Goal: Navigation & Orientation: Find specific page/section

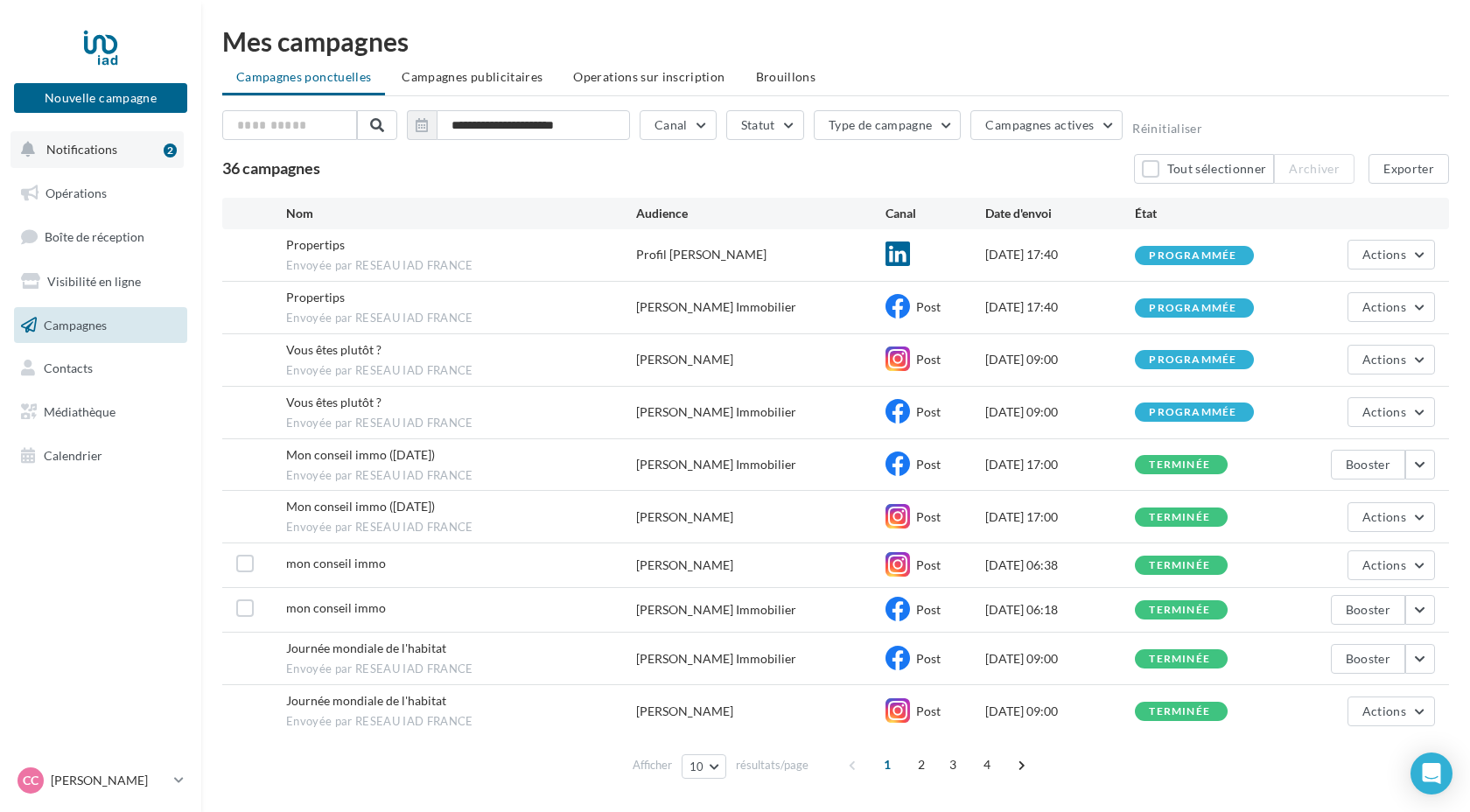
click at [97, 149] on span "Notifications" at bounding box center [81, 149] width 71 height 15
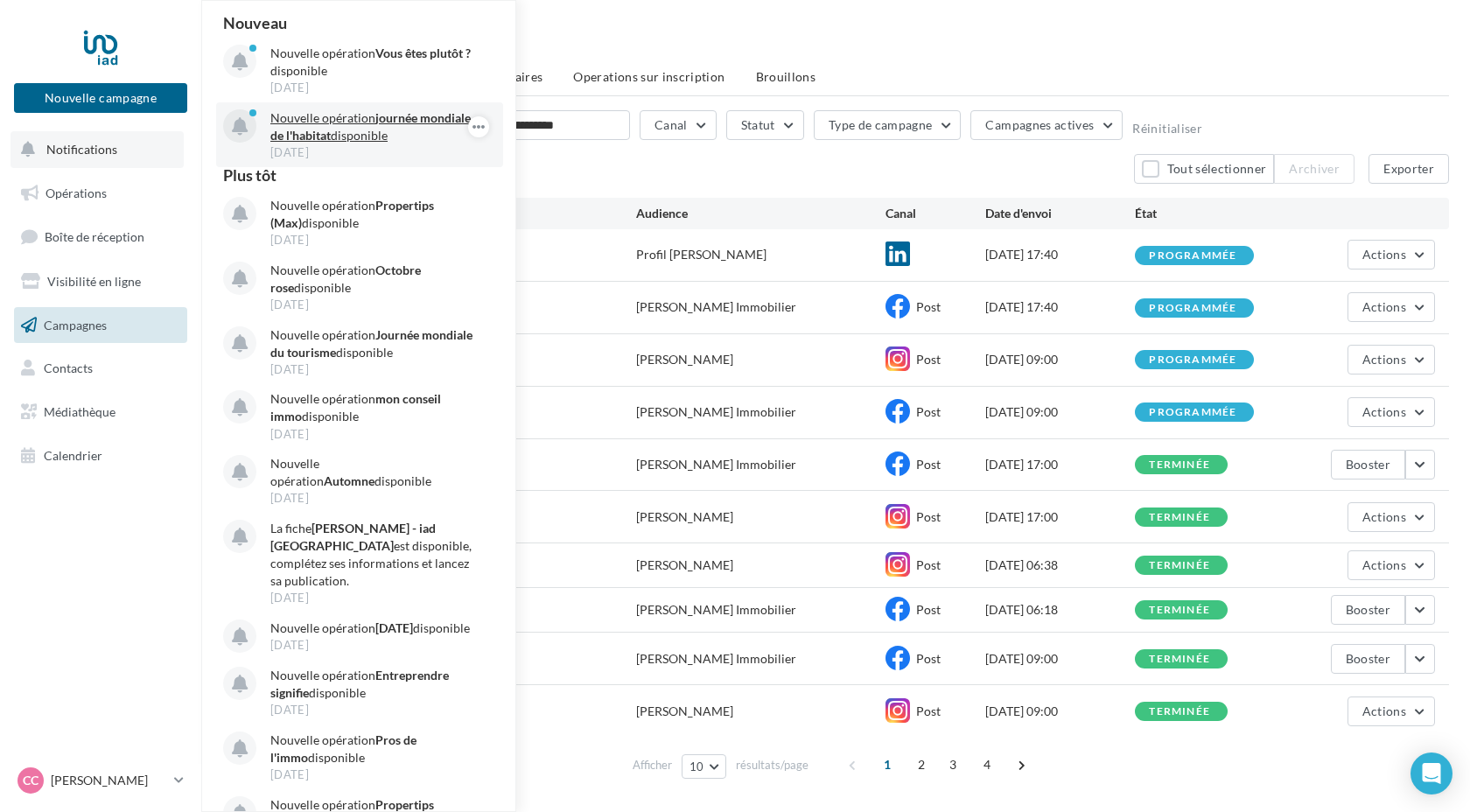
click at [336, 130] on p "Nouvelle opération journée mondiale de l'habitat disponible" at bounding box center [371, 127] width 203 height 35
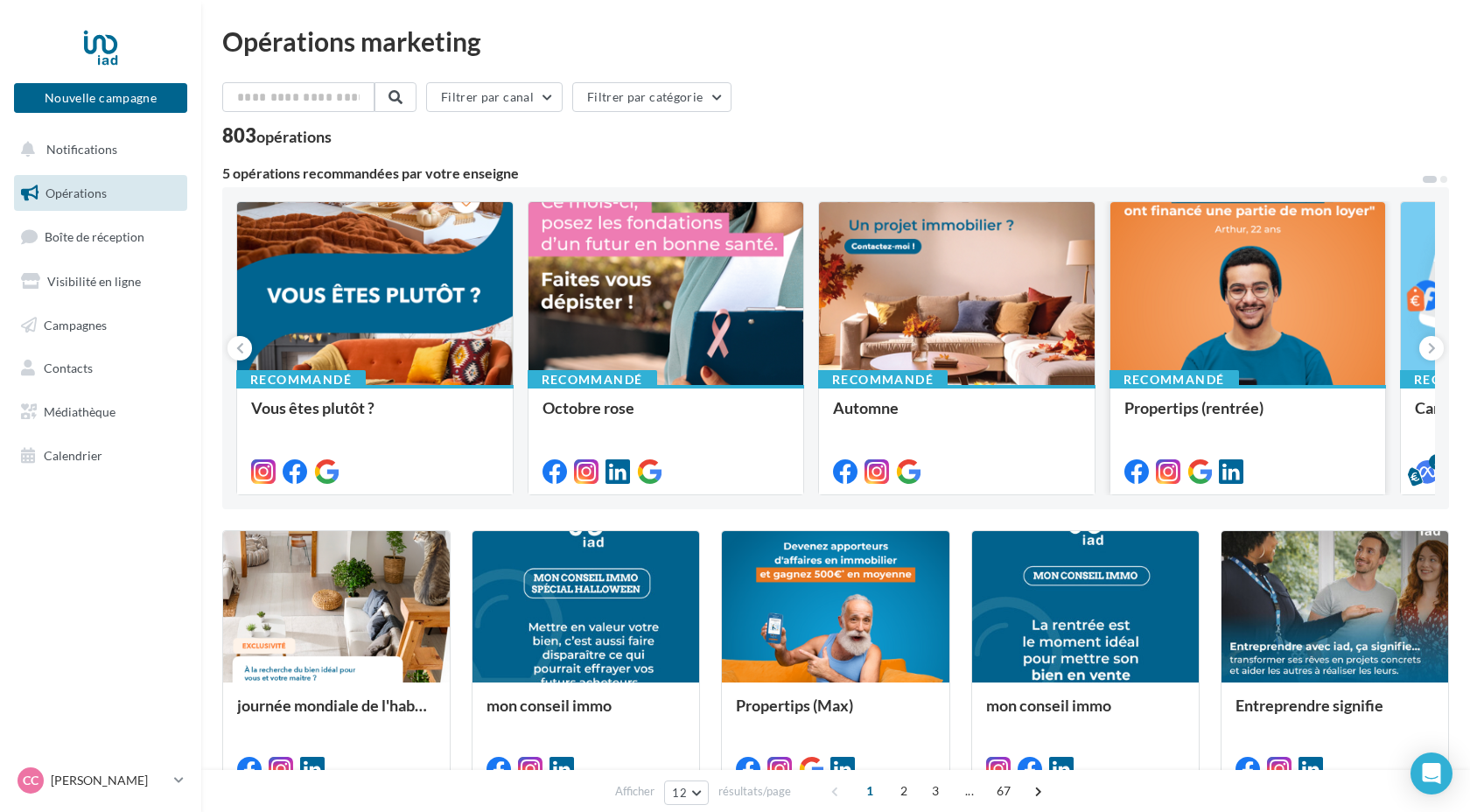
drag, startPoint x: 1293, startPoint y: 312, endPoint x: 1141, endPoint y: 308, distance: 152.1
click at [1141, 308] on div at bounding box center [1248, 294] width 276 height 184
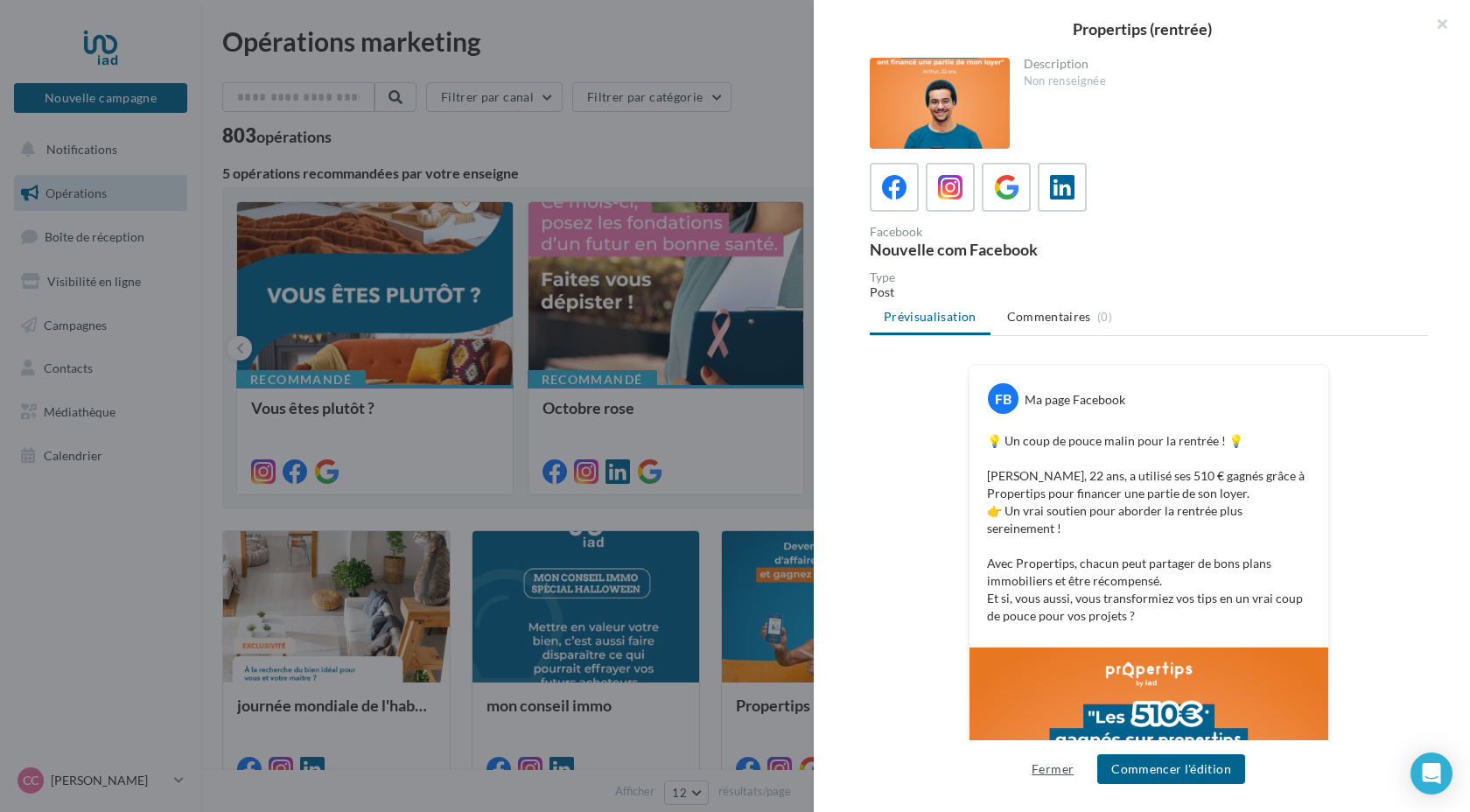
click at [1059, 771] on button "Fermer" at bounding box center [1053, 769] width 56 height 21
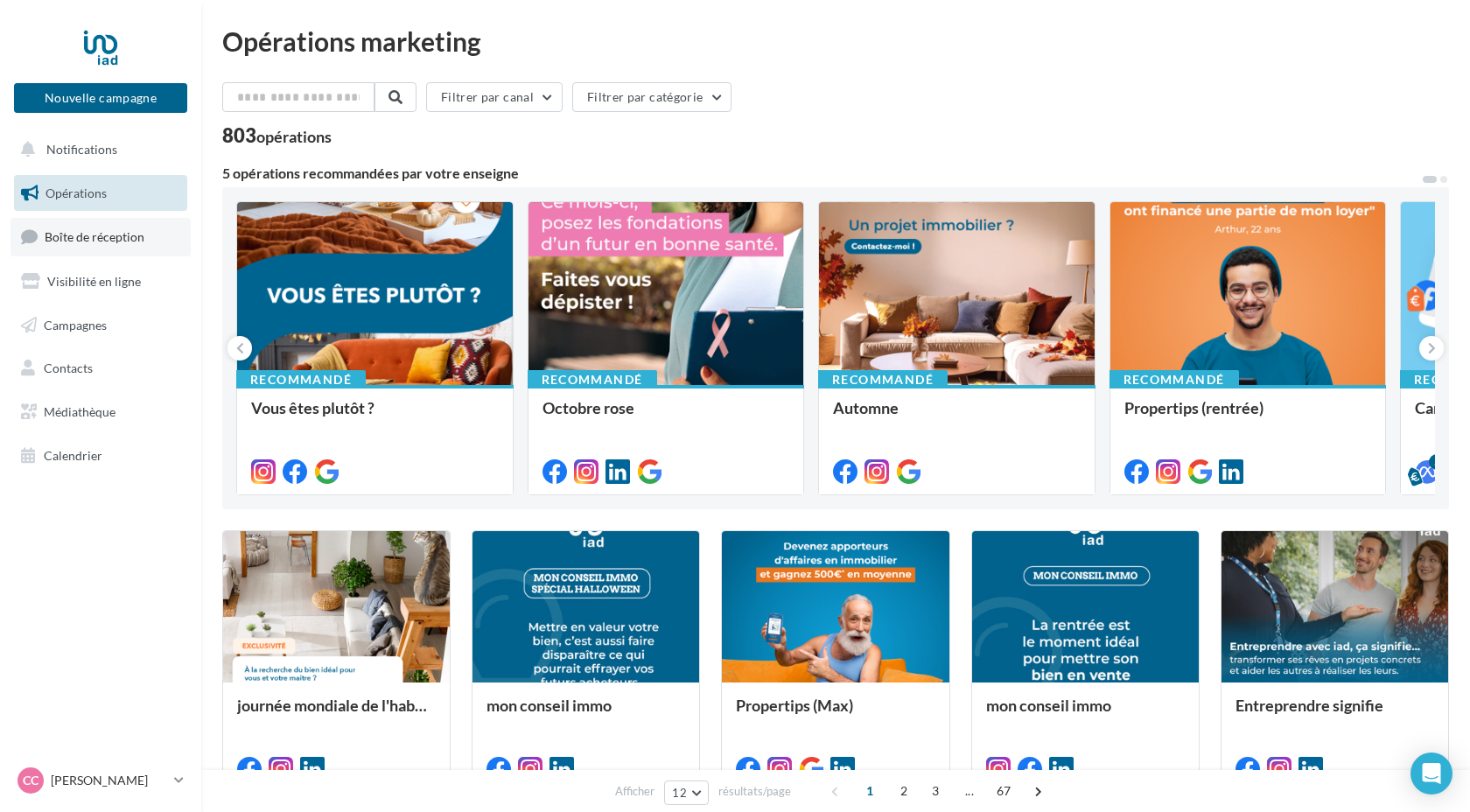
click at [100, 236] on span "Boîte de réception" at bounding box center [94, 237] width 100 height 15
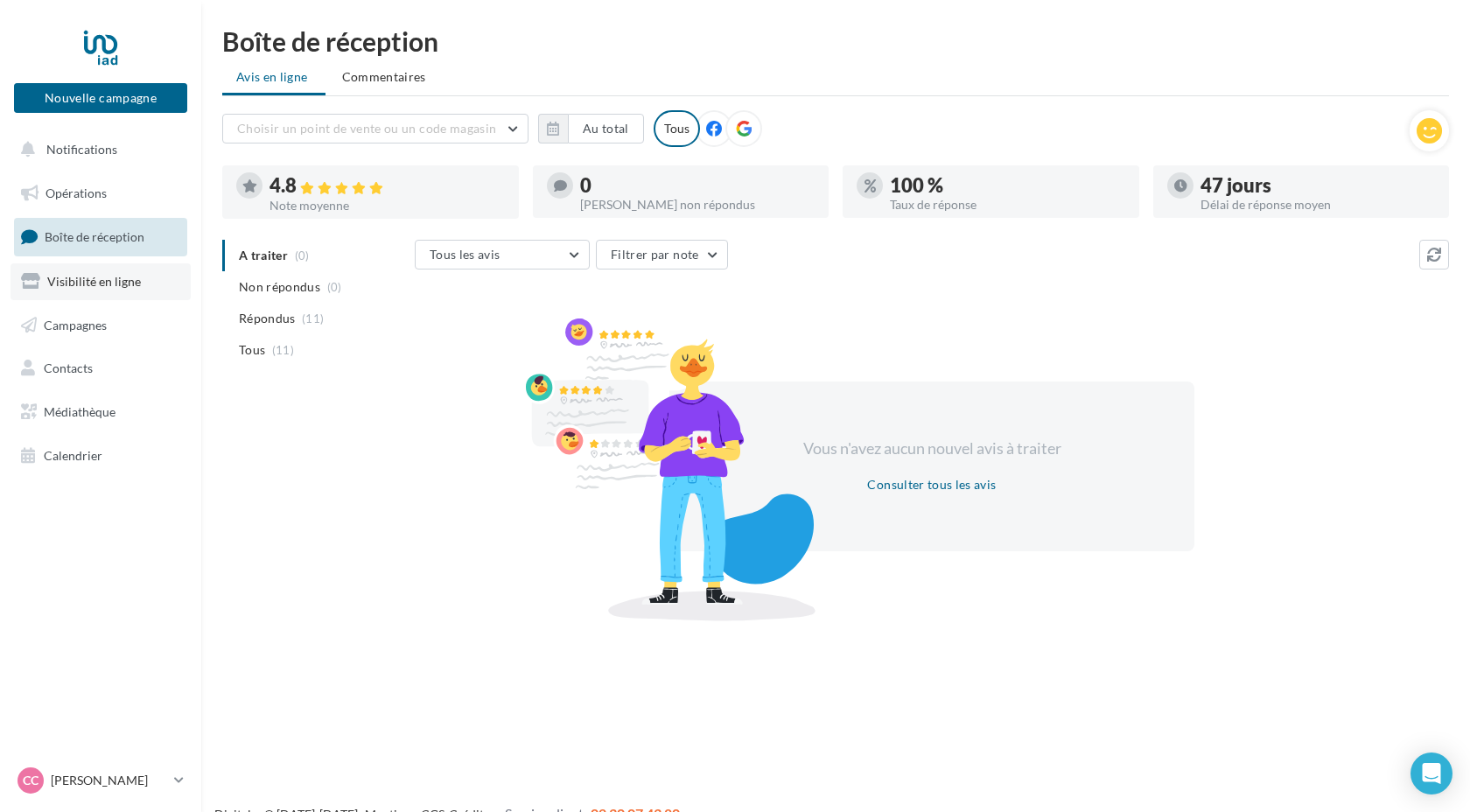
click at [89, 286] on span "Visibilité en ligne" at bounding box center [94, 281] width 94 height 15
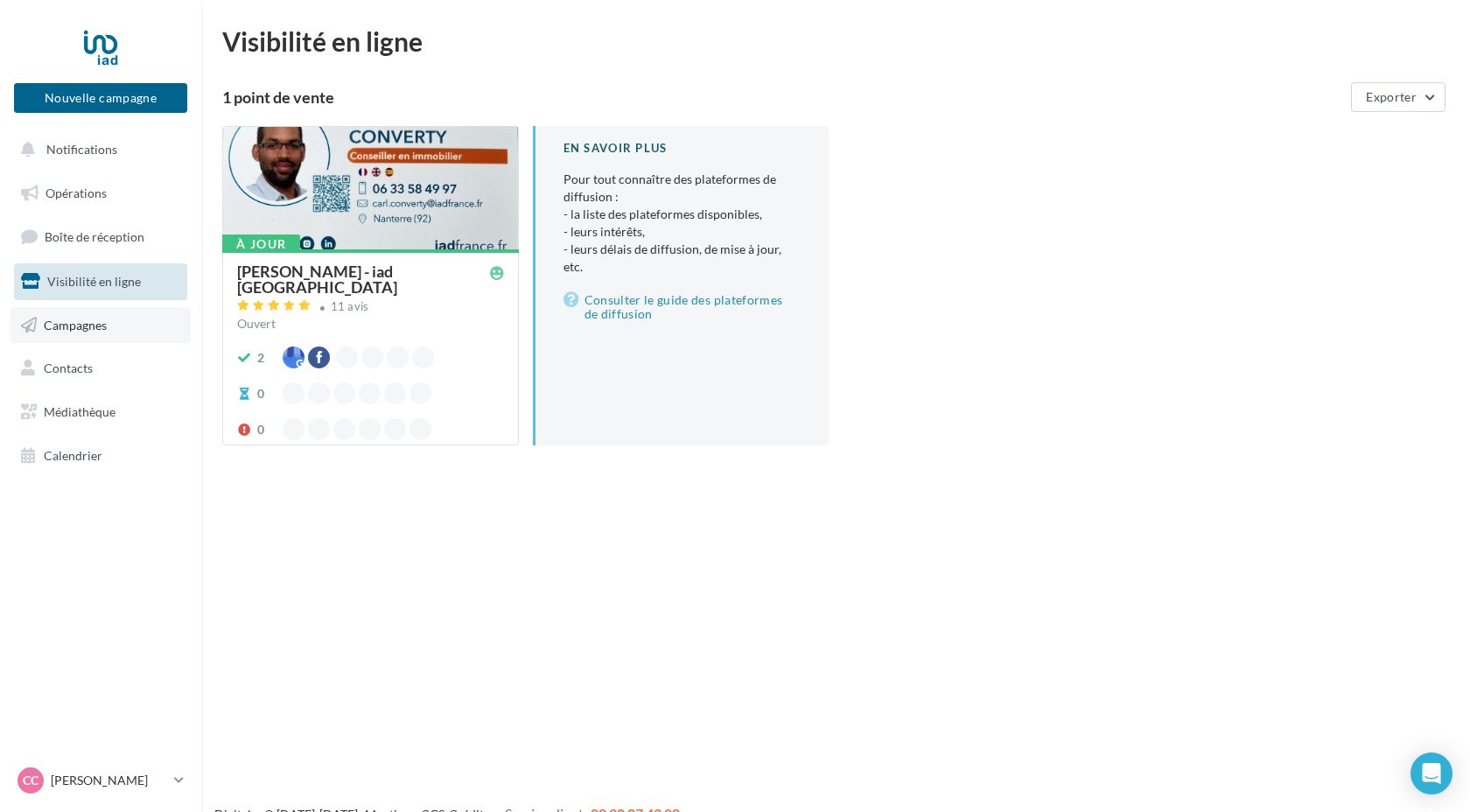
click at [91, 327] on span "Campagnes" at bounding box center [75, 324] width 63 height 15
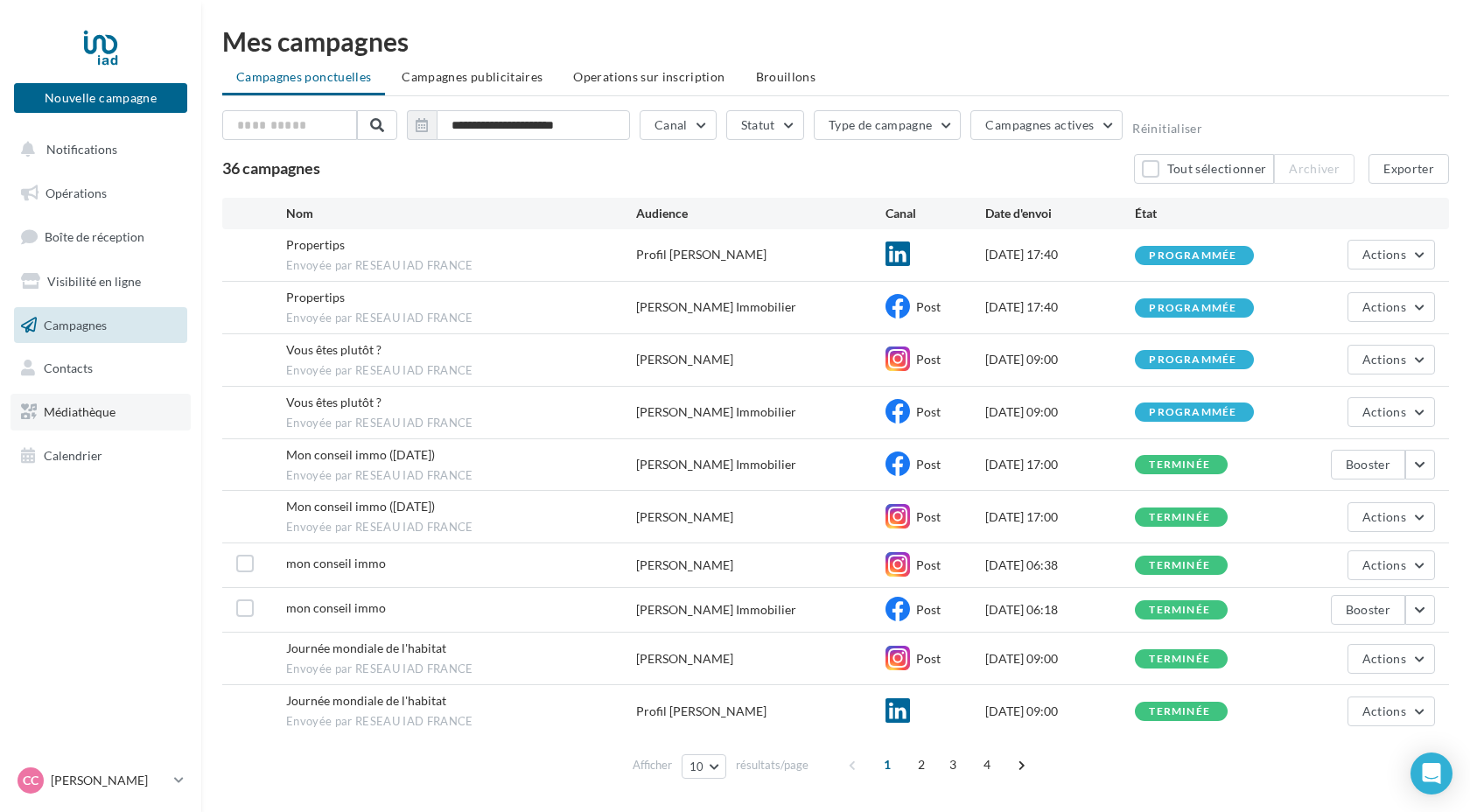
click at [104, 418] on span "Médiathèque" at bounding box center [79, 412] width 72 height 15
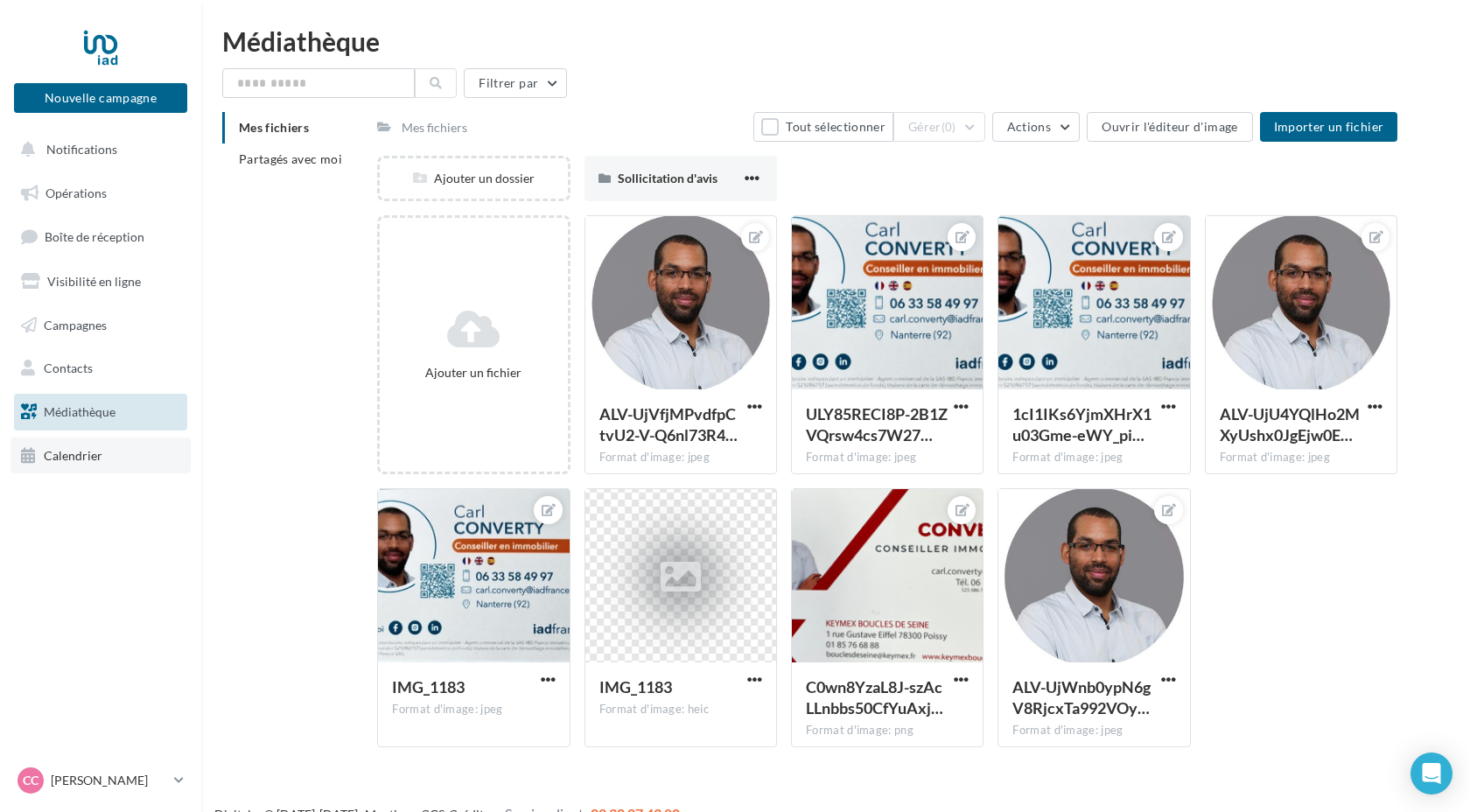
click at [102, 459] on link "Calendrier" at bounding box center [100, 456] width 181 height 37
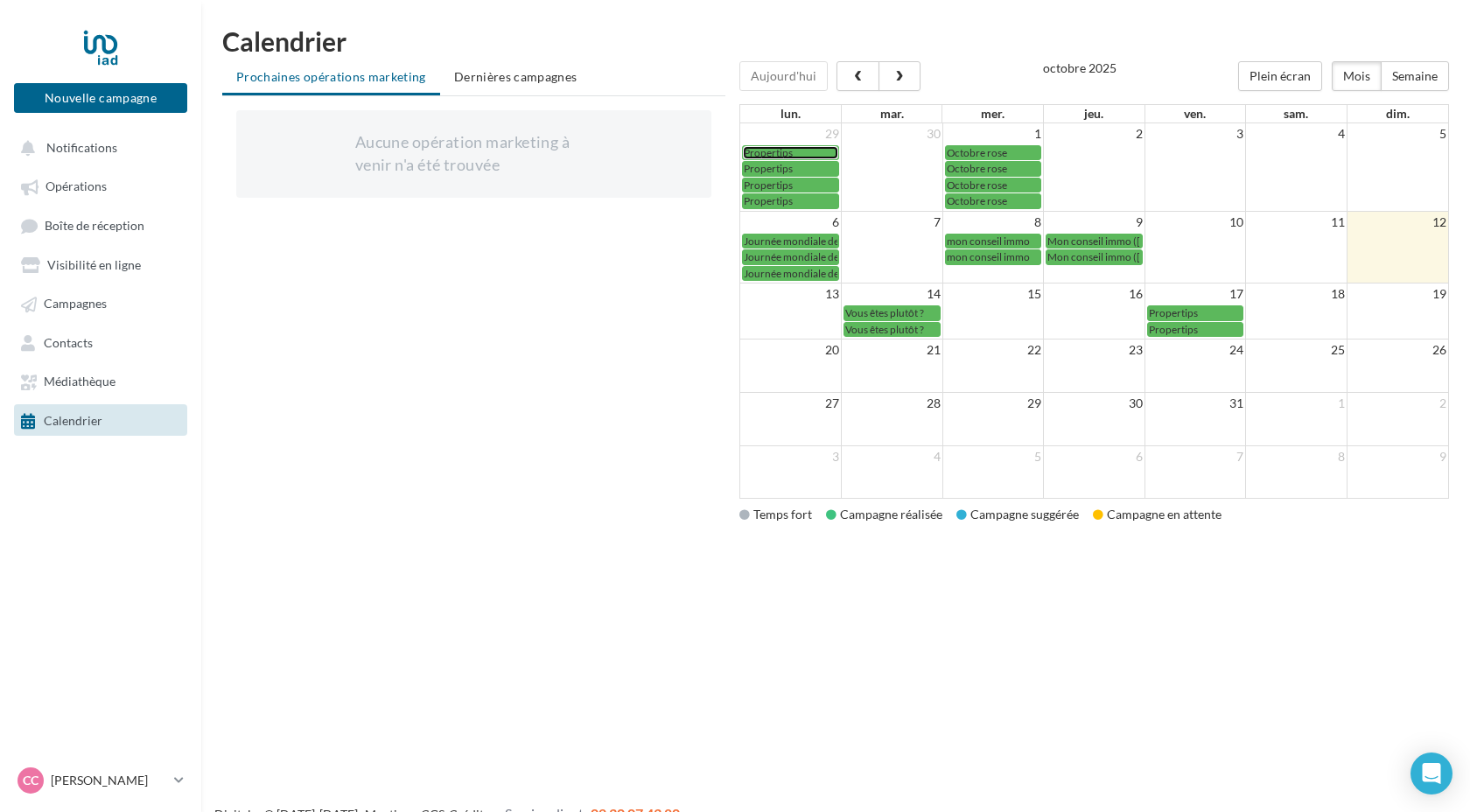
click at [773, 155] on span "Propertips" at bounding box center [768, 153] width 49 height 13
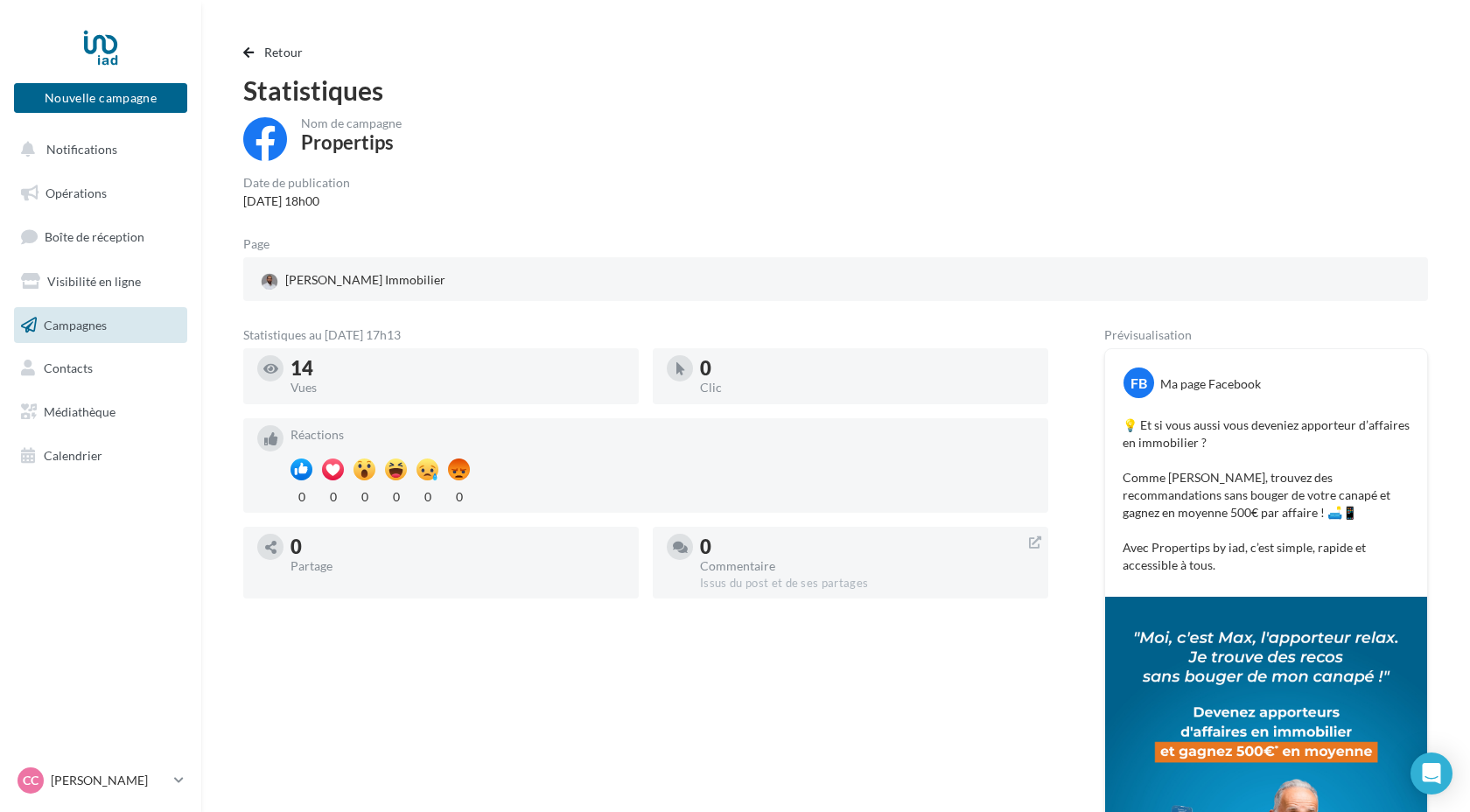
click at [87, 326] on span "Campagnes" at bounding box center [75, 324] width 63 height 15
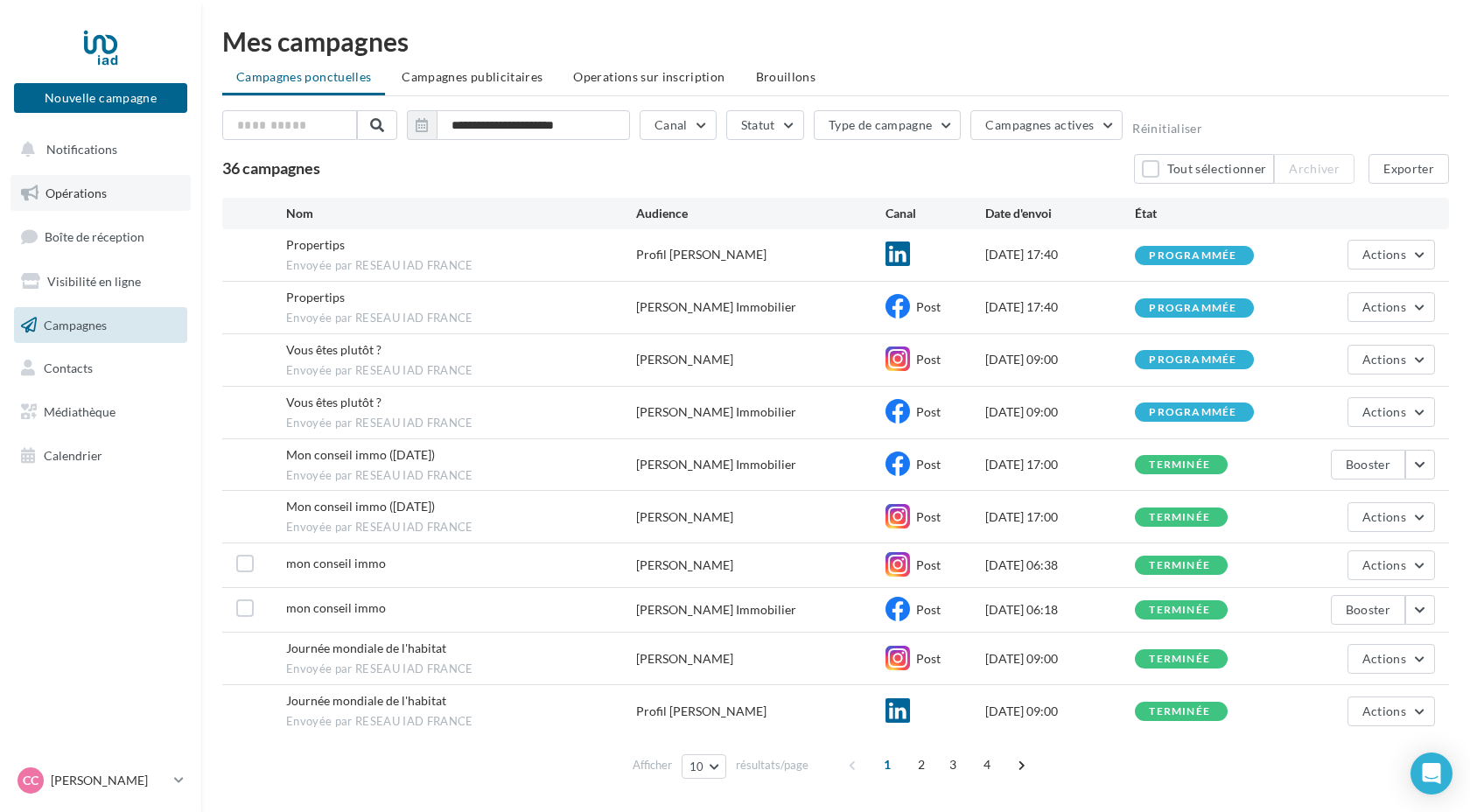
click at [78, 197] on span "Opérations" at bounding box center [76, 193] width 61 height 15
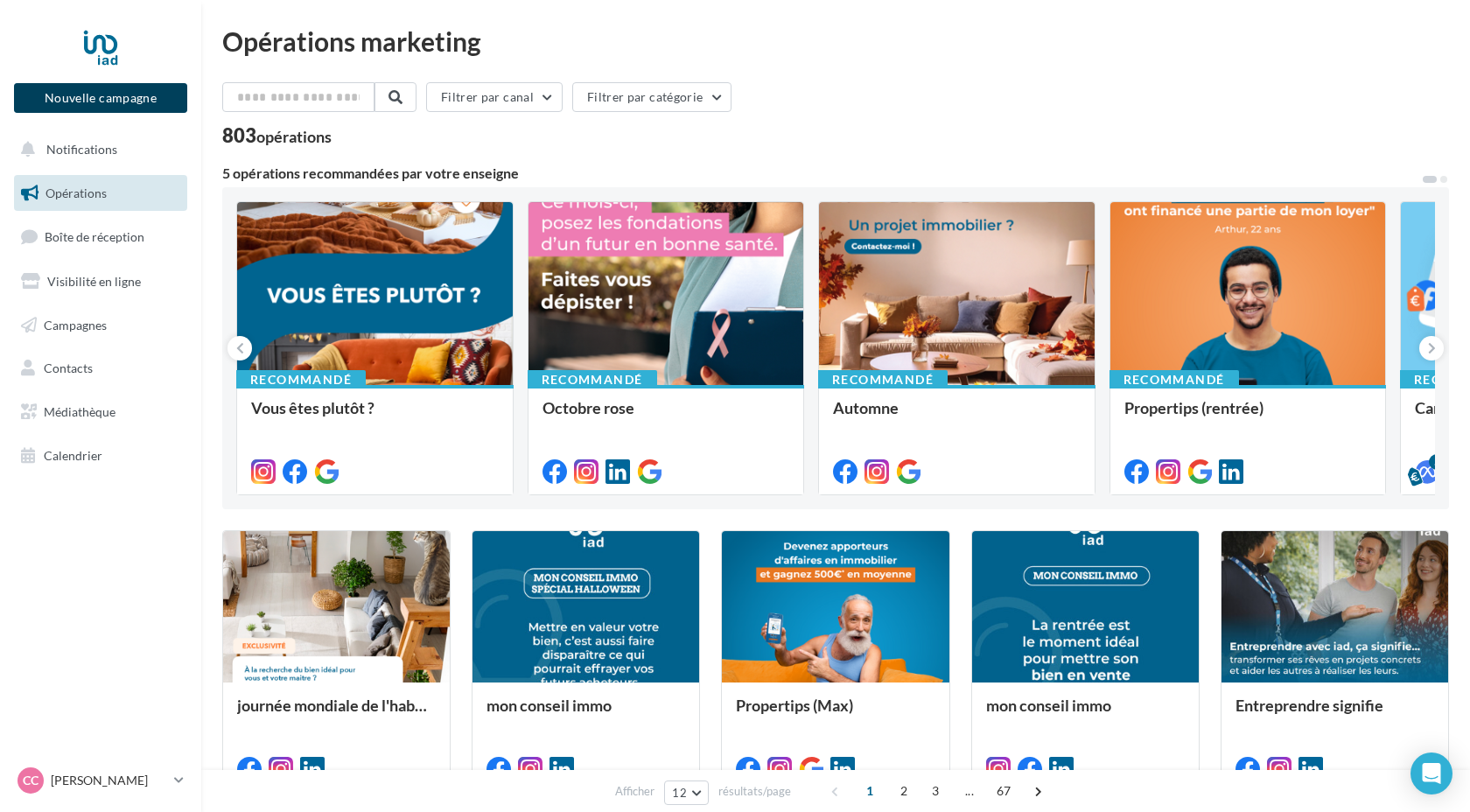
click at [124, 102] on button "Nouvelle campagne" at bounding box center [100, 98] width 173 height 29
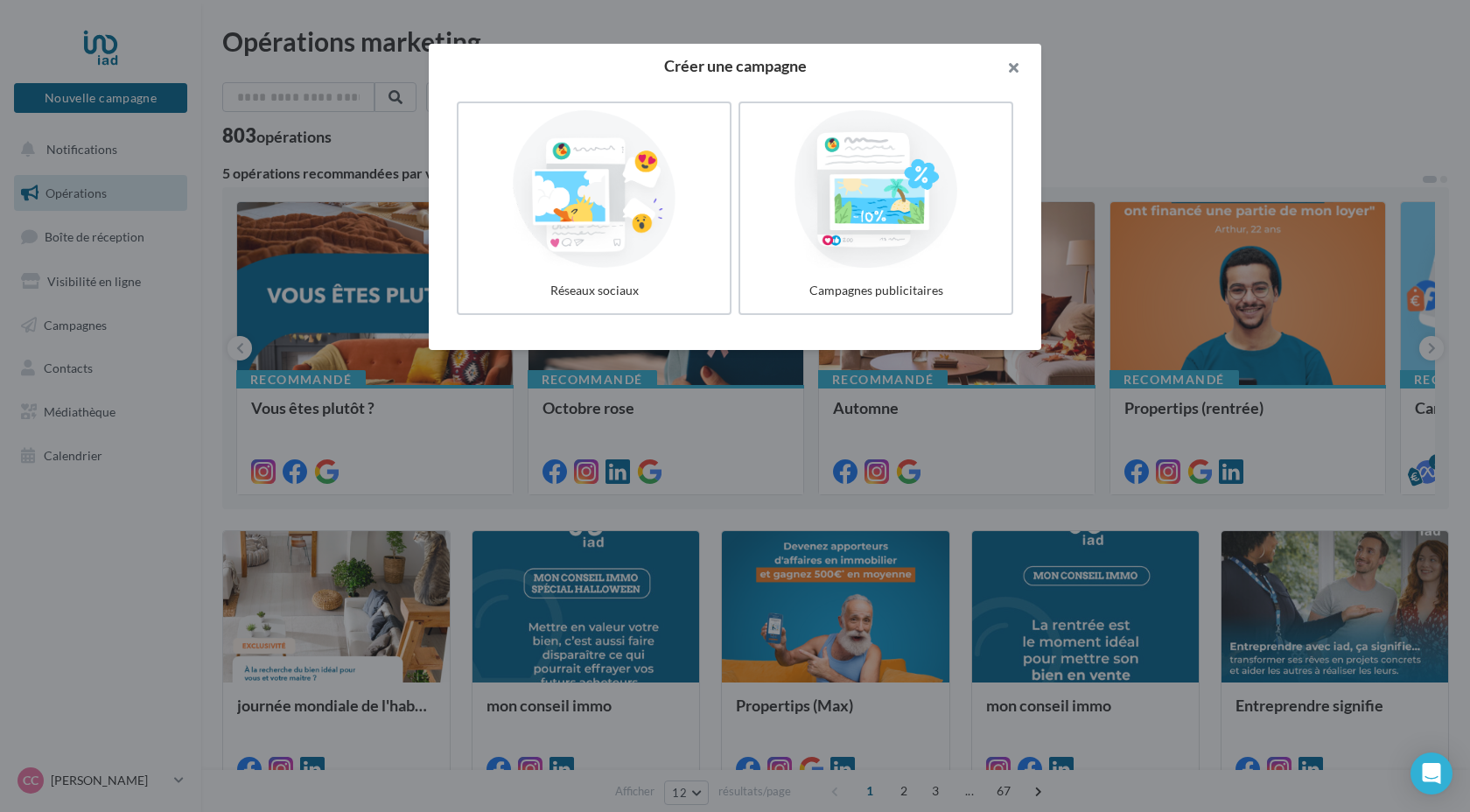
click at [1017, 73] on button "button" at bounding box center [1006, 69] width 70 height 53
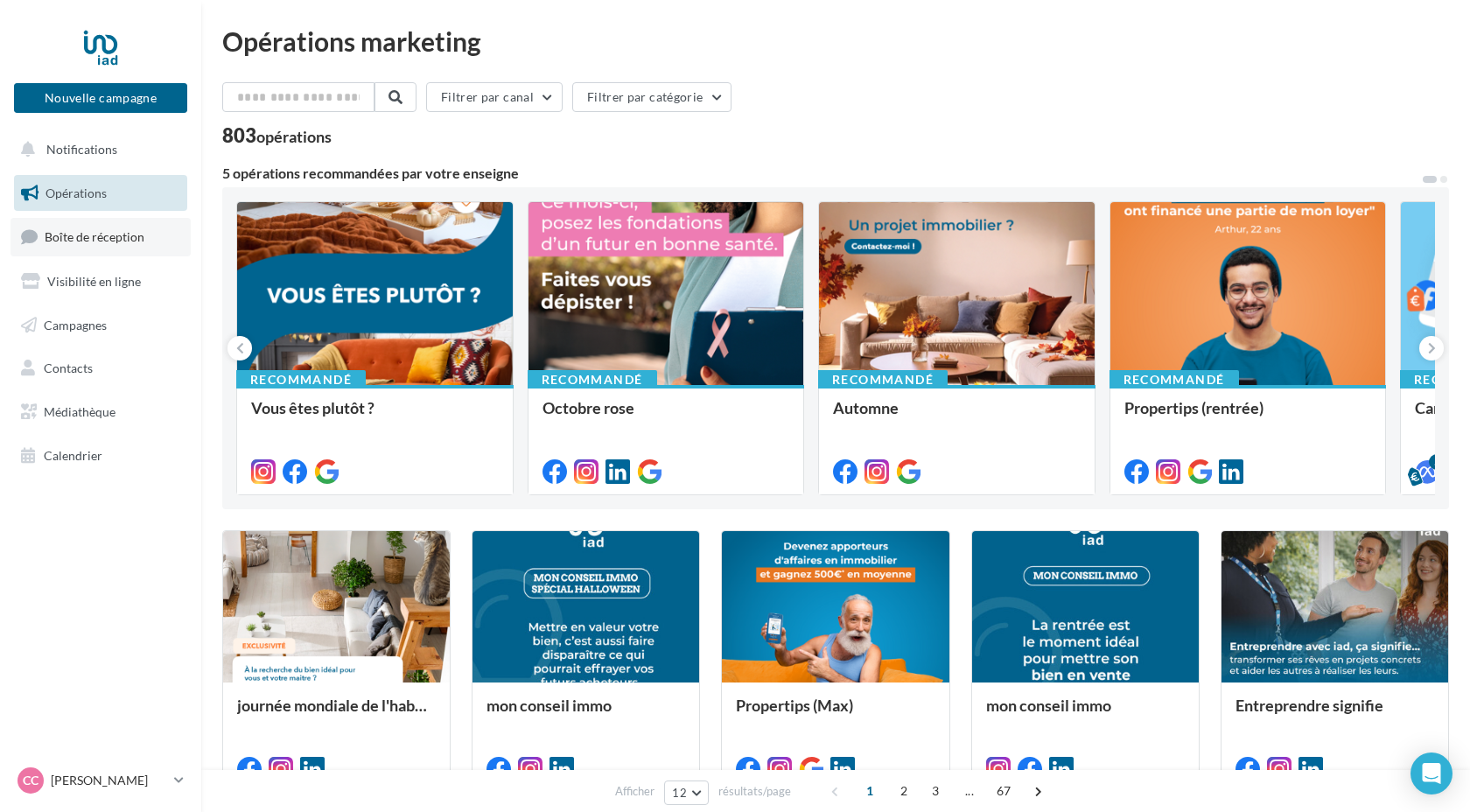
click at [120, 234] on span "Boîte de réception" at bounding box center [94, 237] width 100 height 15
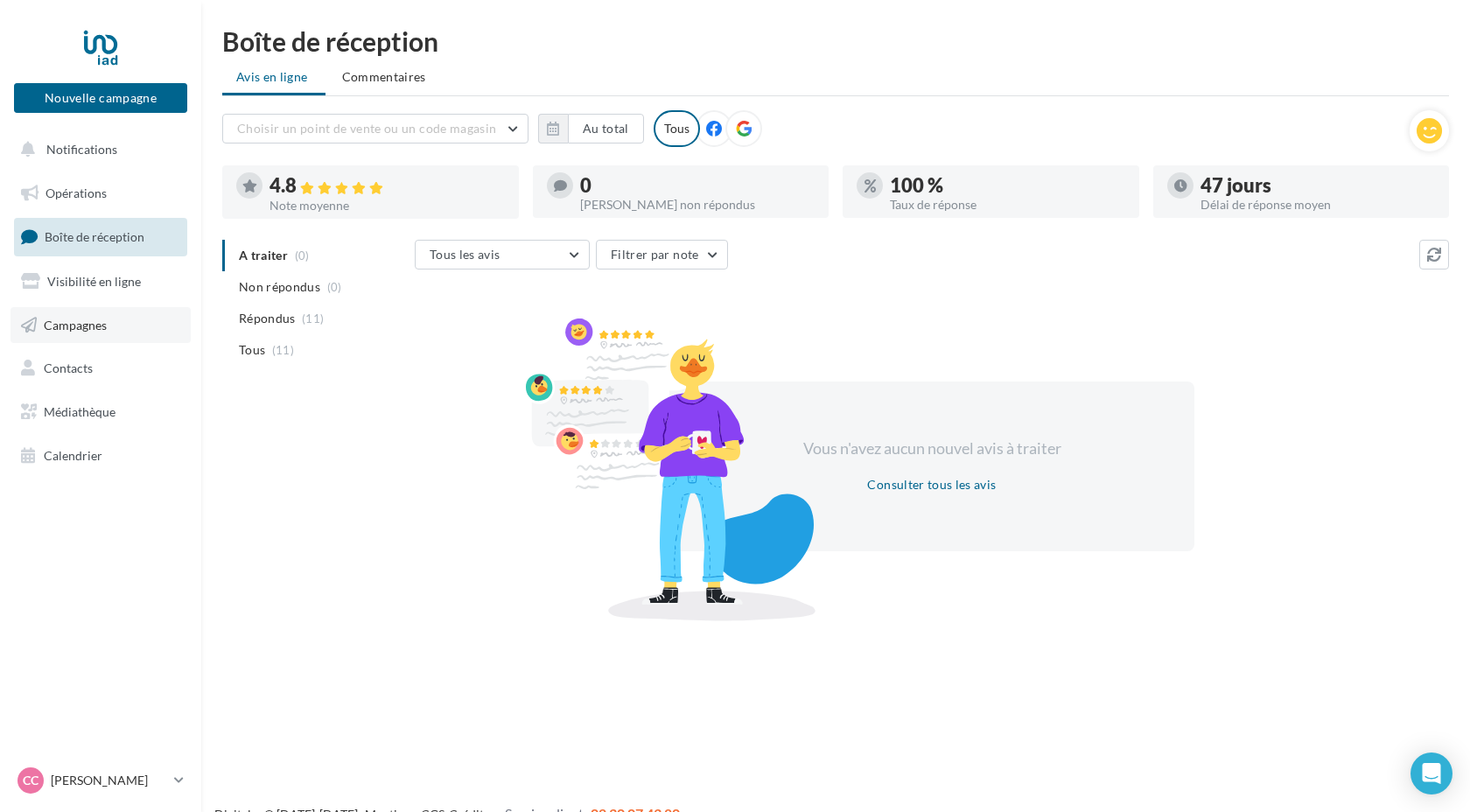
click at [86, 335] on link "Campagnes" at bounding box center [100, 325] width 181 height 37
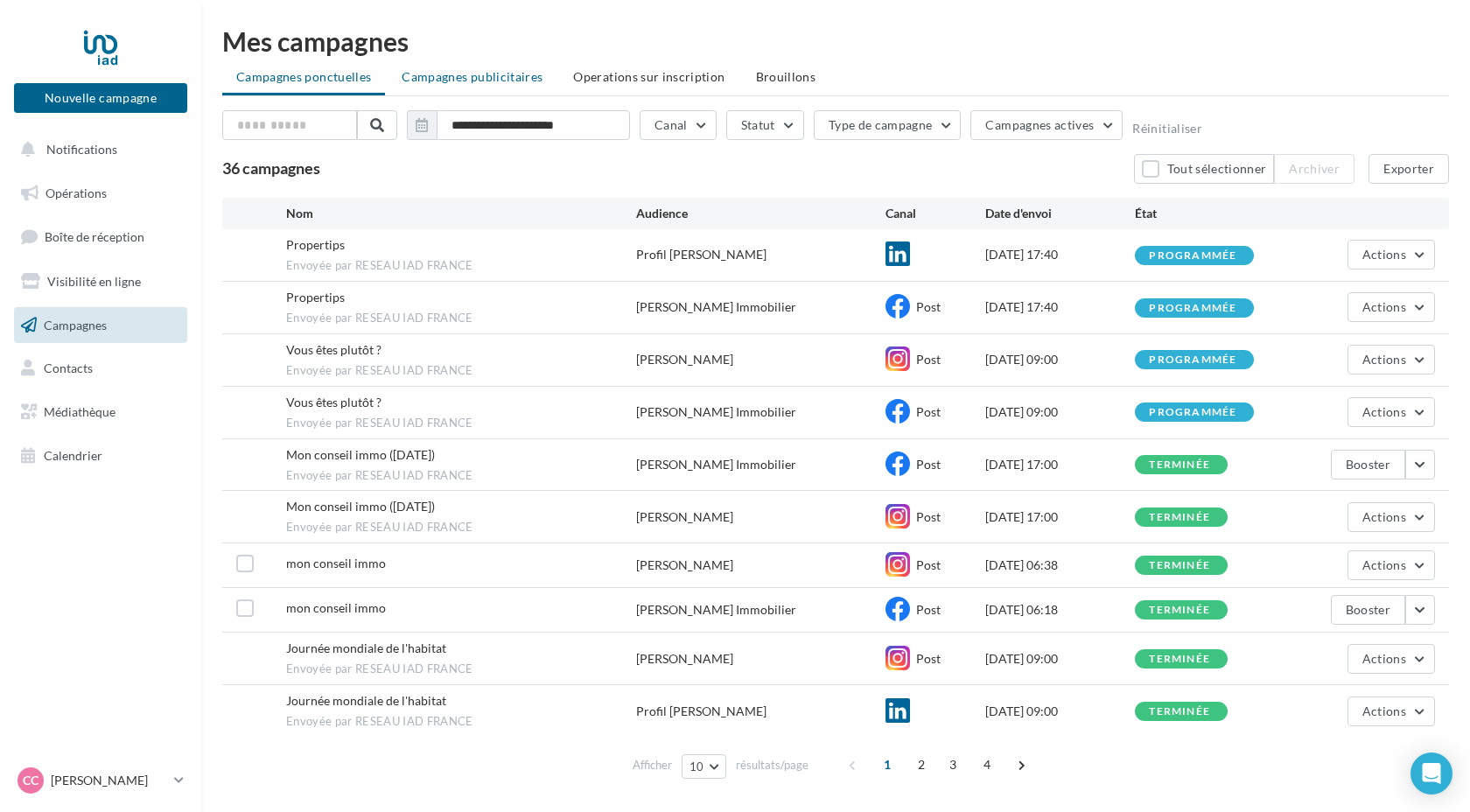
click at [464, 78] on span "Campagnes publicitaires" at bounding box center [472, 76] width 141 height 15
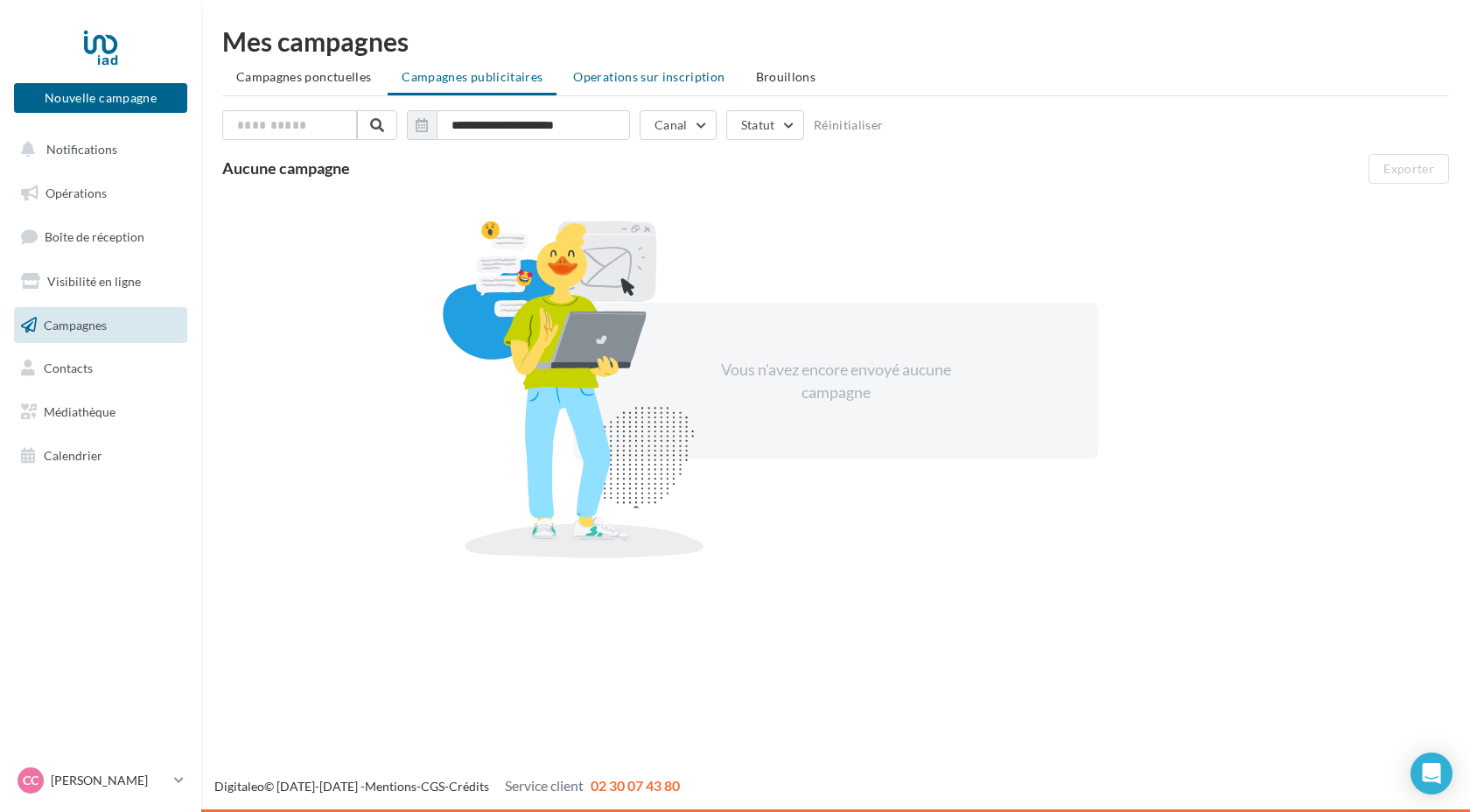
click at [635, 79] on span "Operations sur inscription" at bounding box center [649, 76] width 151 height 15
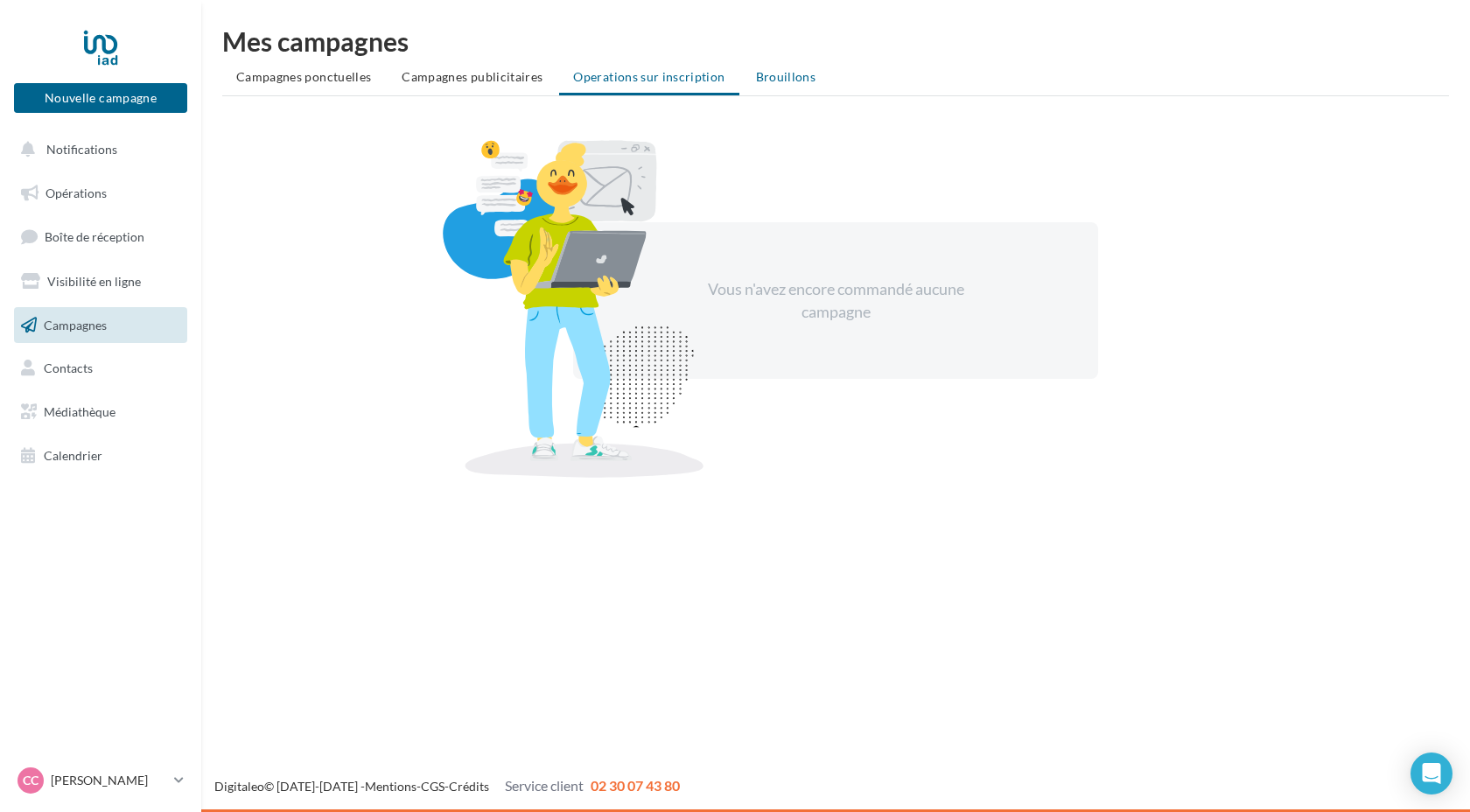
click at [775, 76] on span "Brouillons" at bounding box center [786, 76] width 61 height 15
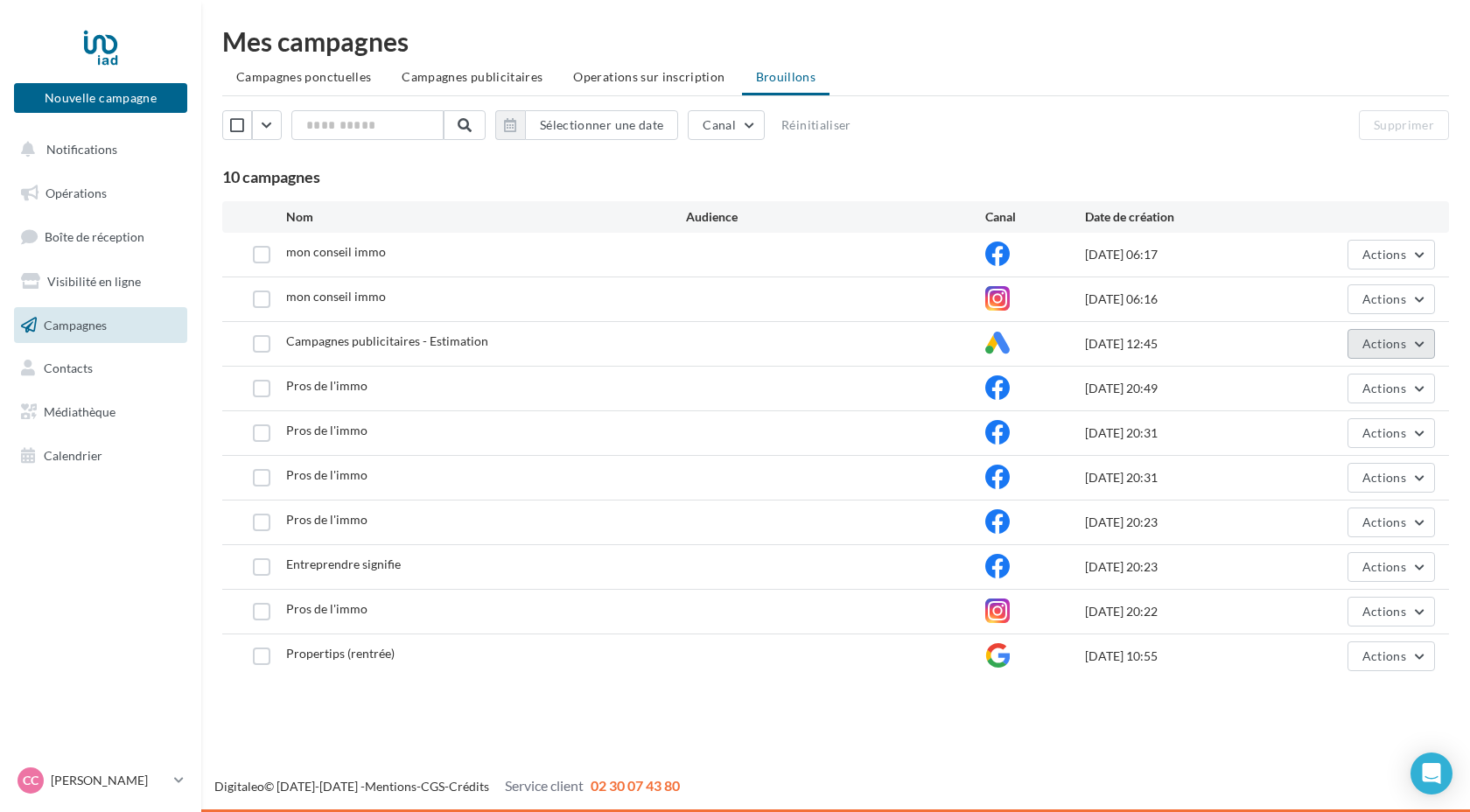
click at [1416, 343] on button "Actions" at bounding box center [1391, 344] width 88 height 29
click at [1299, 173] on div "10 campagnes" at bounding box center [835, 177] width 1227 height 19
click at [111, 193] on link "Opérations" at bounding box center [100, 194] width 181 height 37
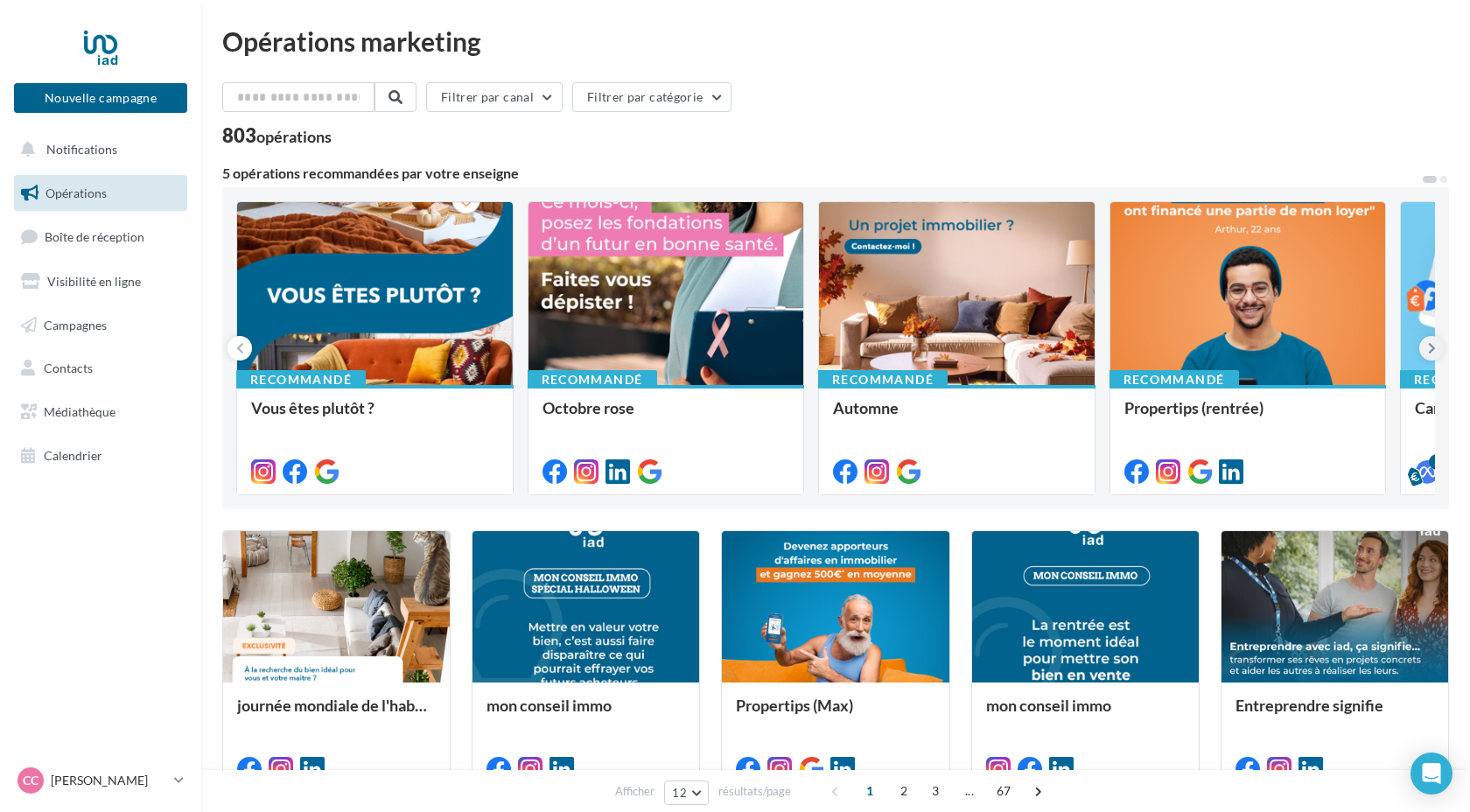
click at [1435, 349] on icon at bounding box center [1432, 347] width 8 height 18
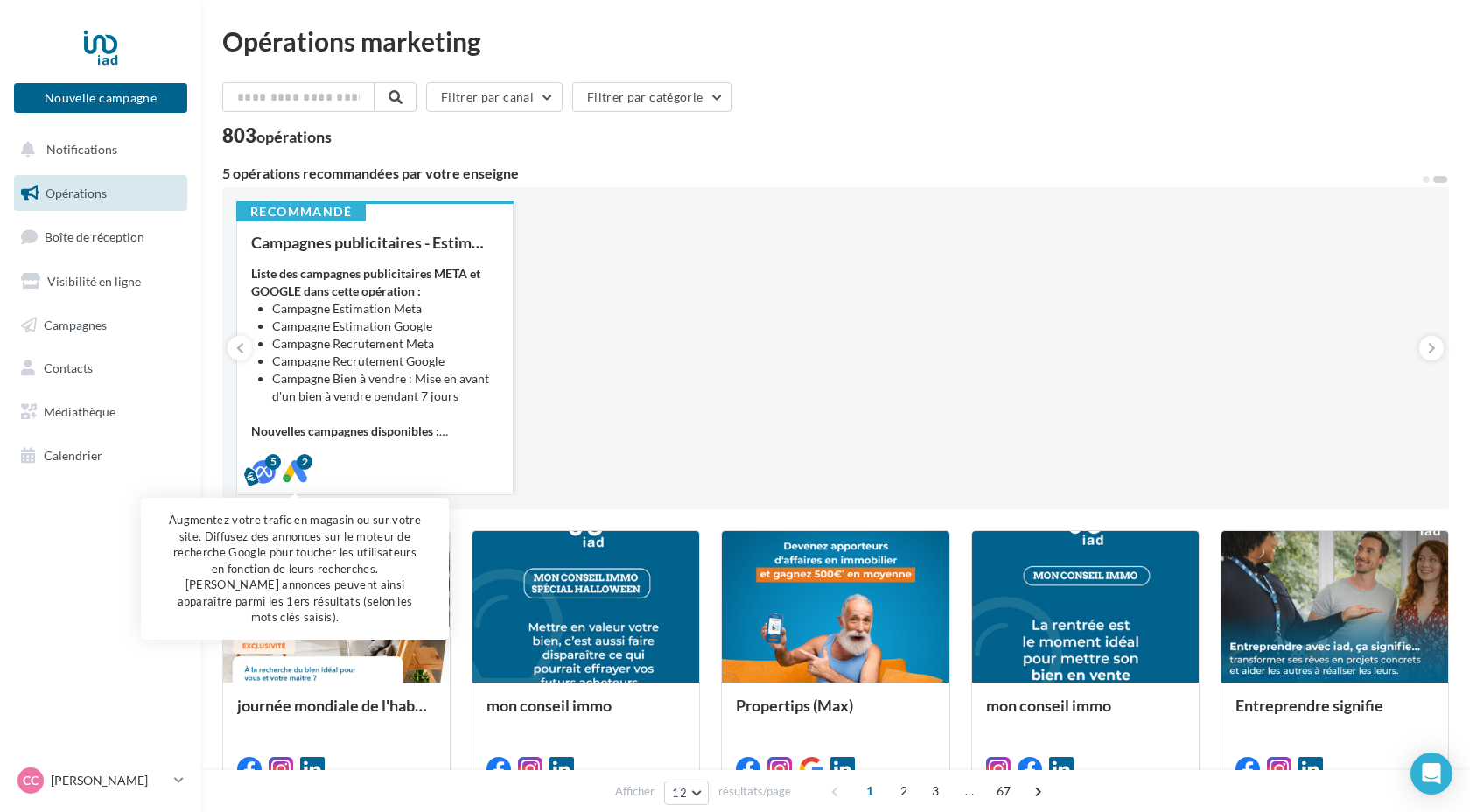
click at [307, 464] on div "2" at bounding box center [304, 462] width 16 height 16
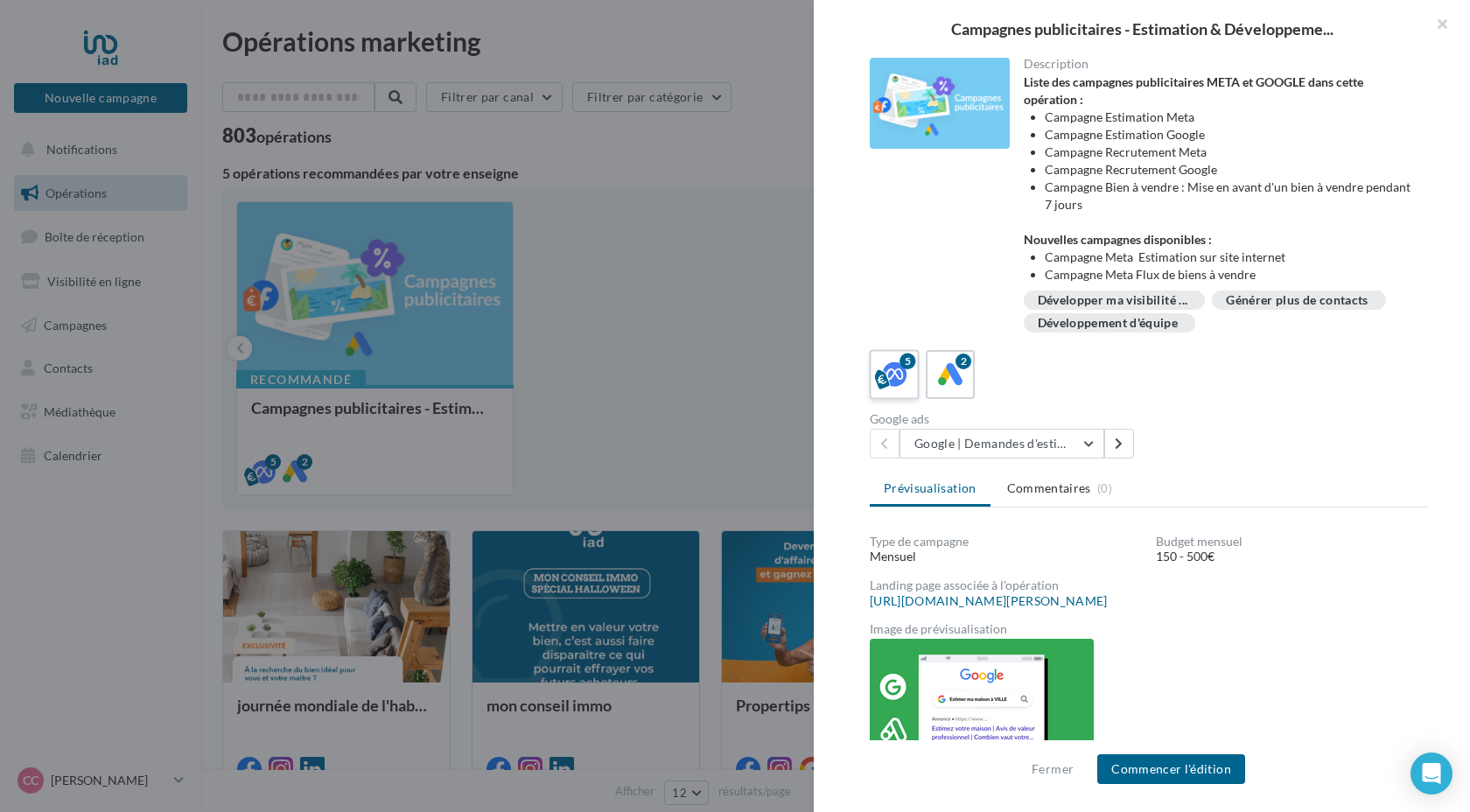
click at [900, 388] on icon at bounding box center [895, 375] width 26 height 26
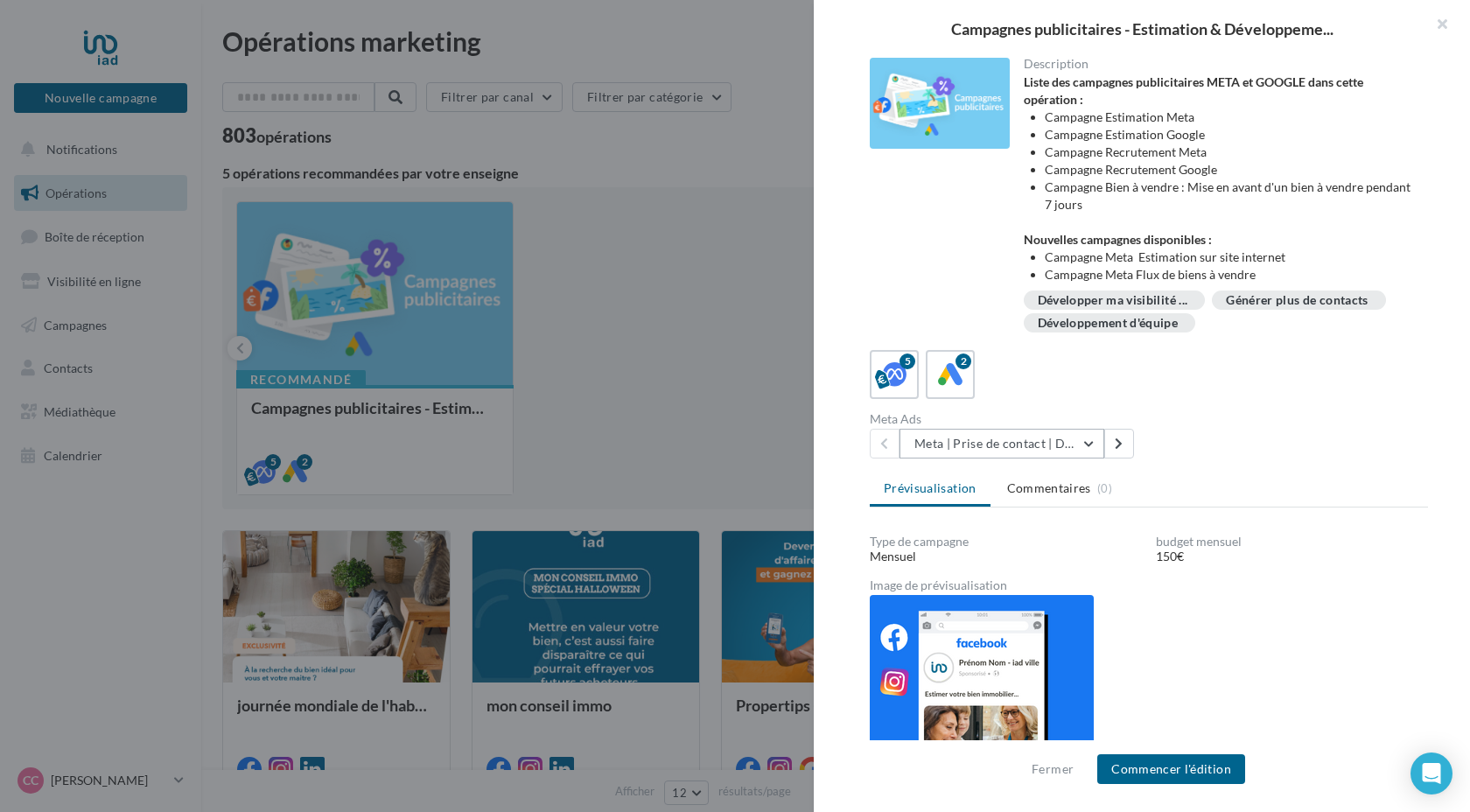
click at [1089, 443] on button "Meta | Prise de contact | Demandes d'estimation" at bounding box center [1002, 443] width 205 height 29
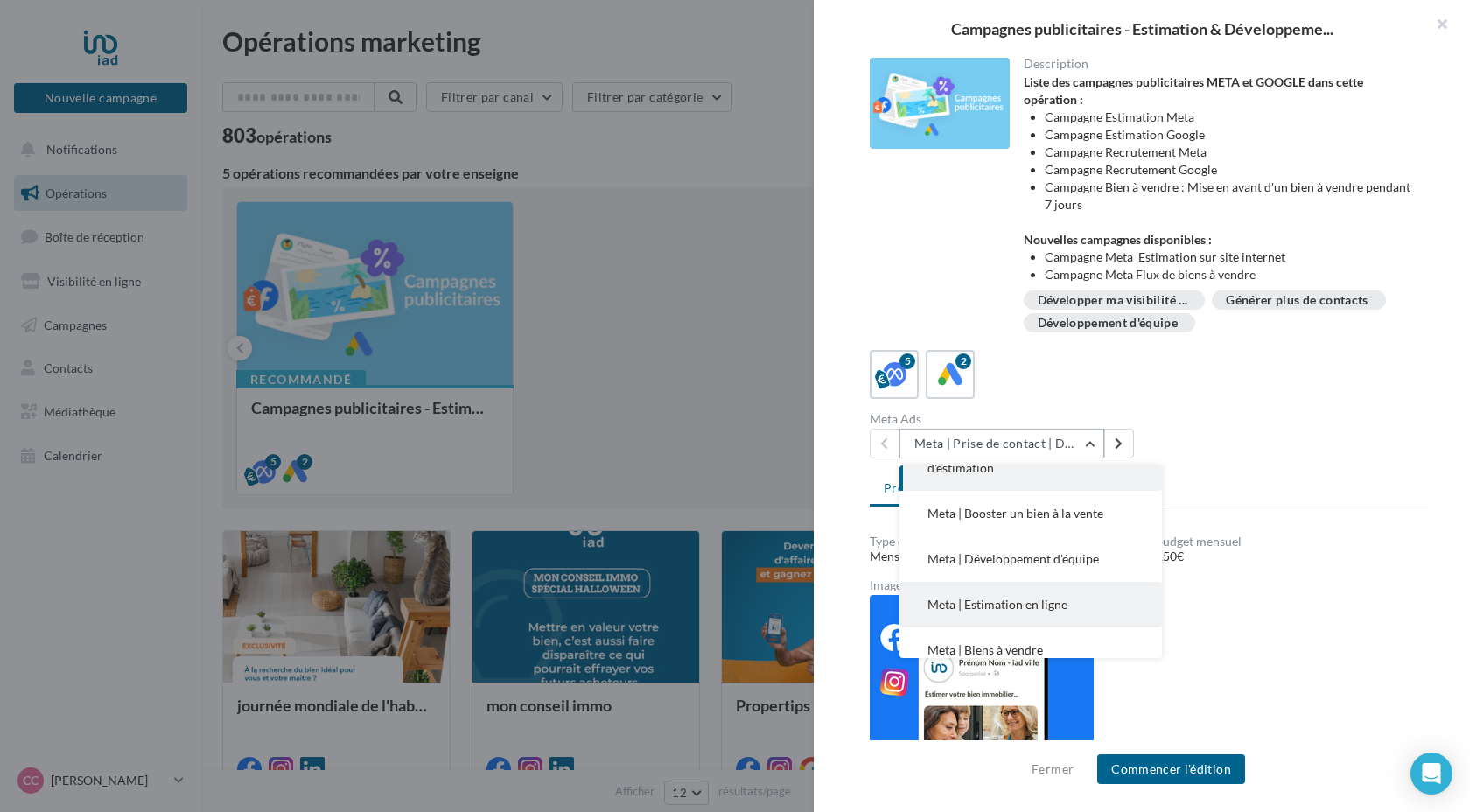
scroll to position [53, 0]
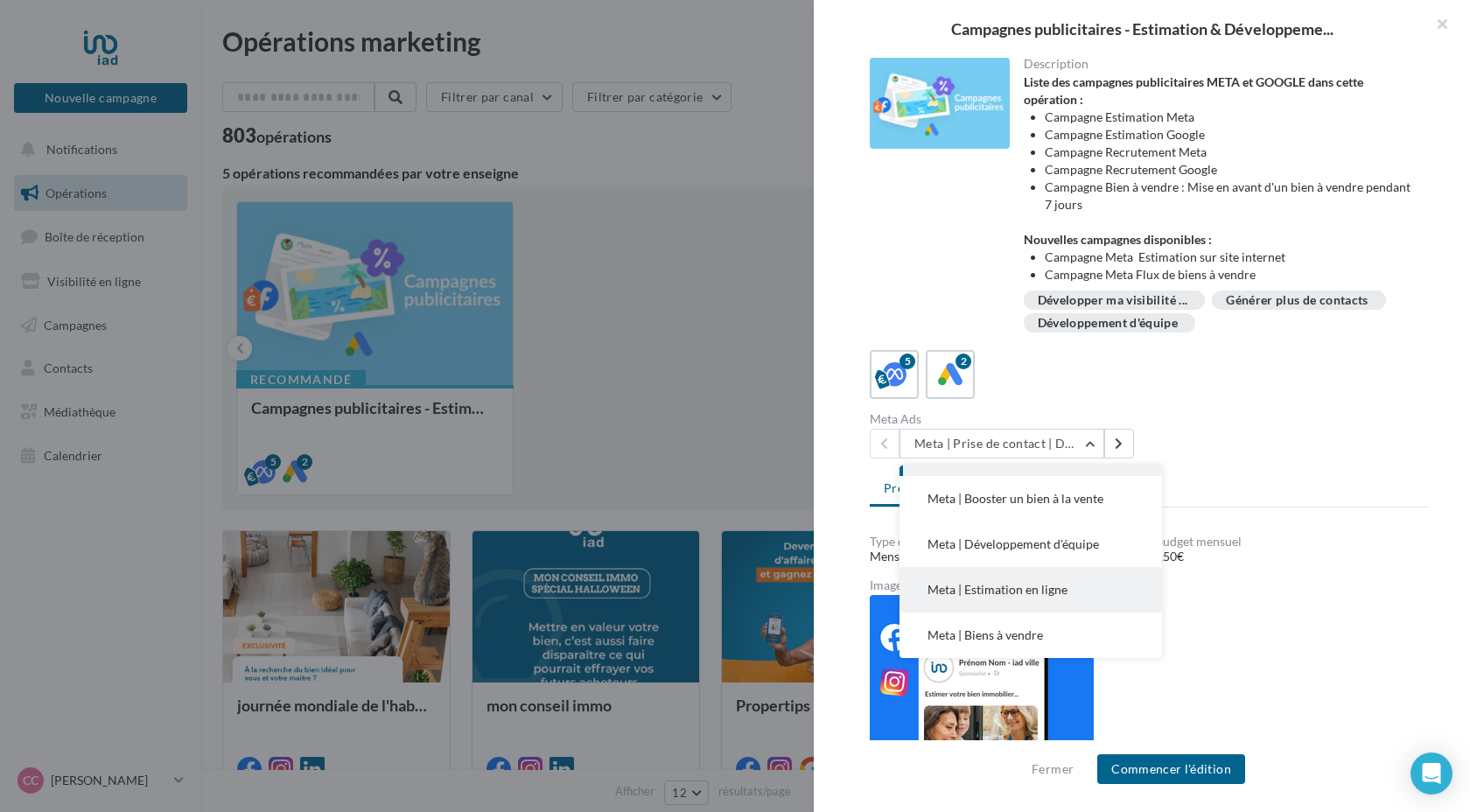
click at [1083, 593] on button "Meta | Estimation en ligne" at bounding box center [1030, 589] width 263 height 45
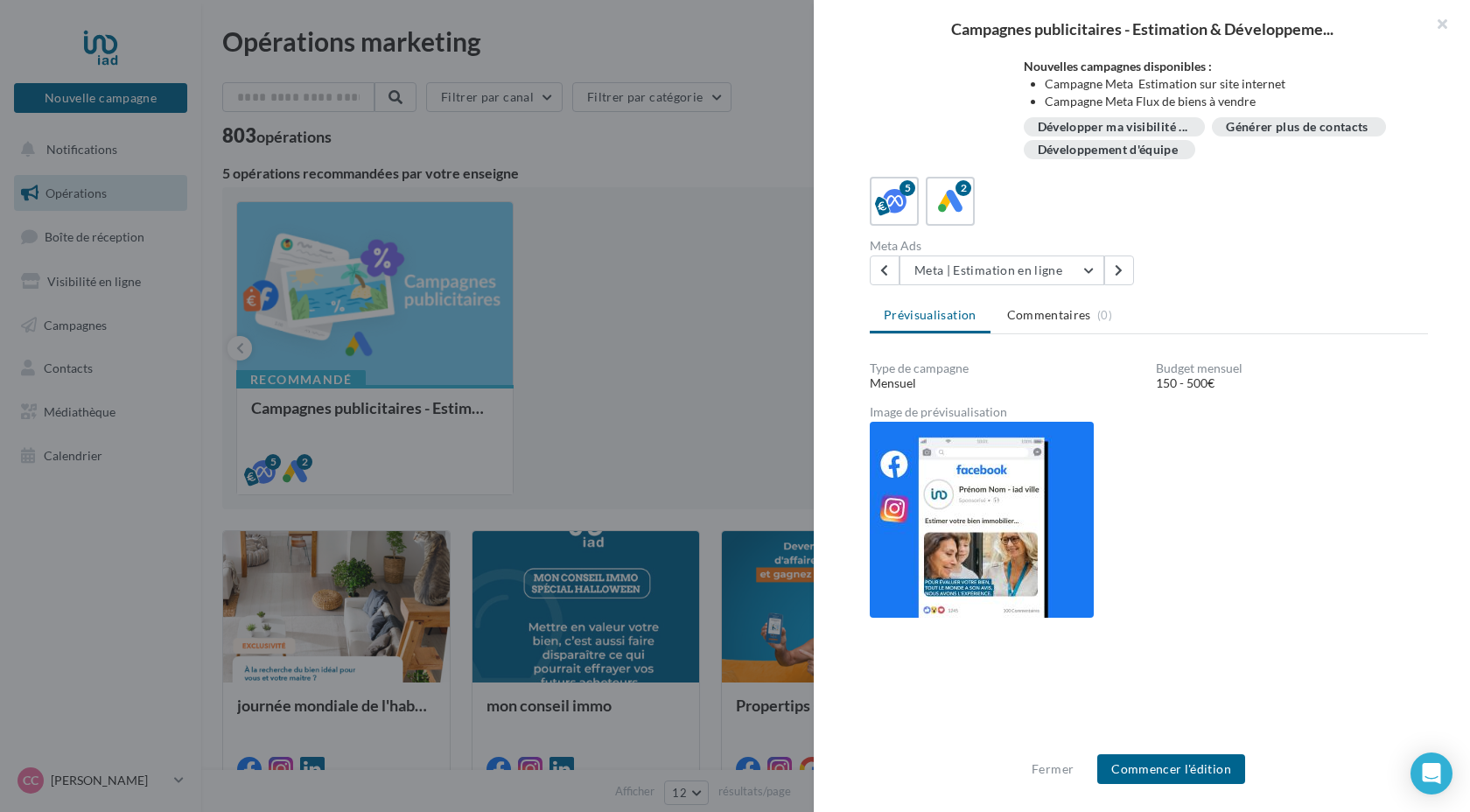
scroll to position [182, 0]
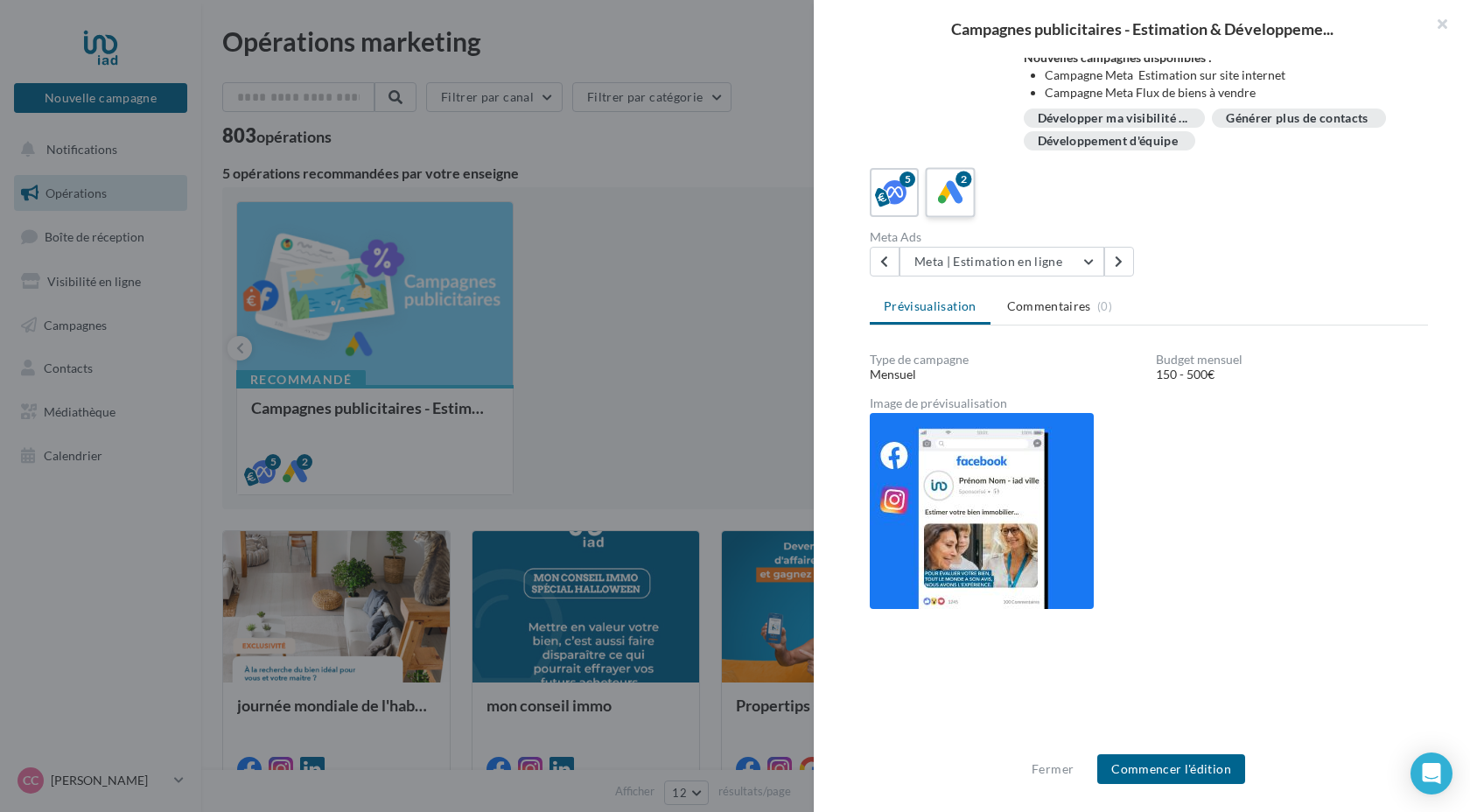
click at [949, 201] on icon at bounding box center [951, 194] width 26 height 26
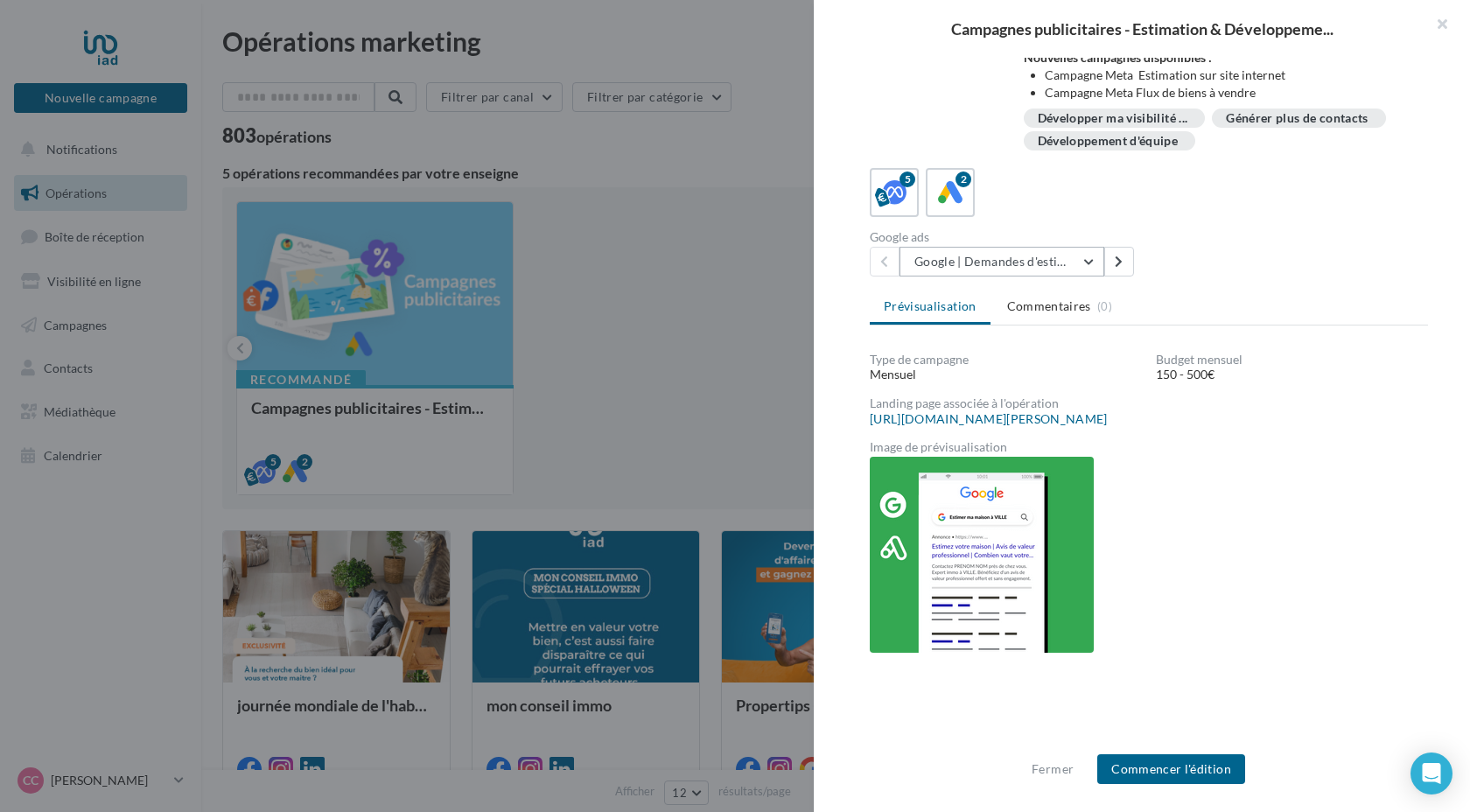
click at [1092, 264] on button "Google | Demandes d'estimation" at bounding box center [1002, 262] width 205 height 29
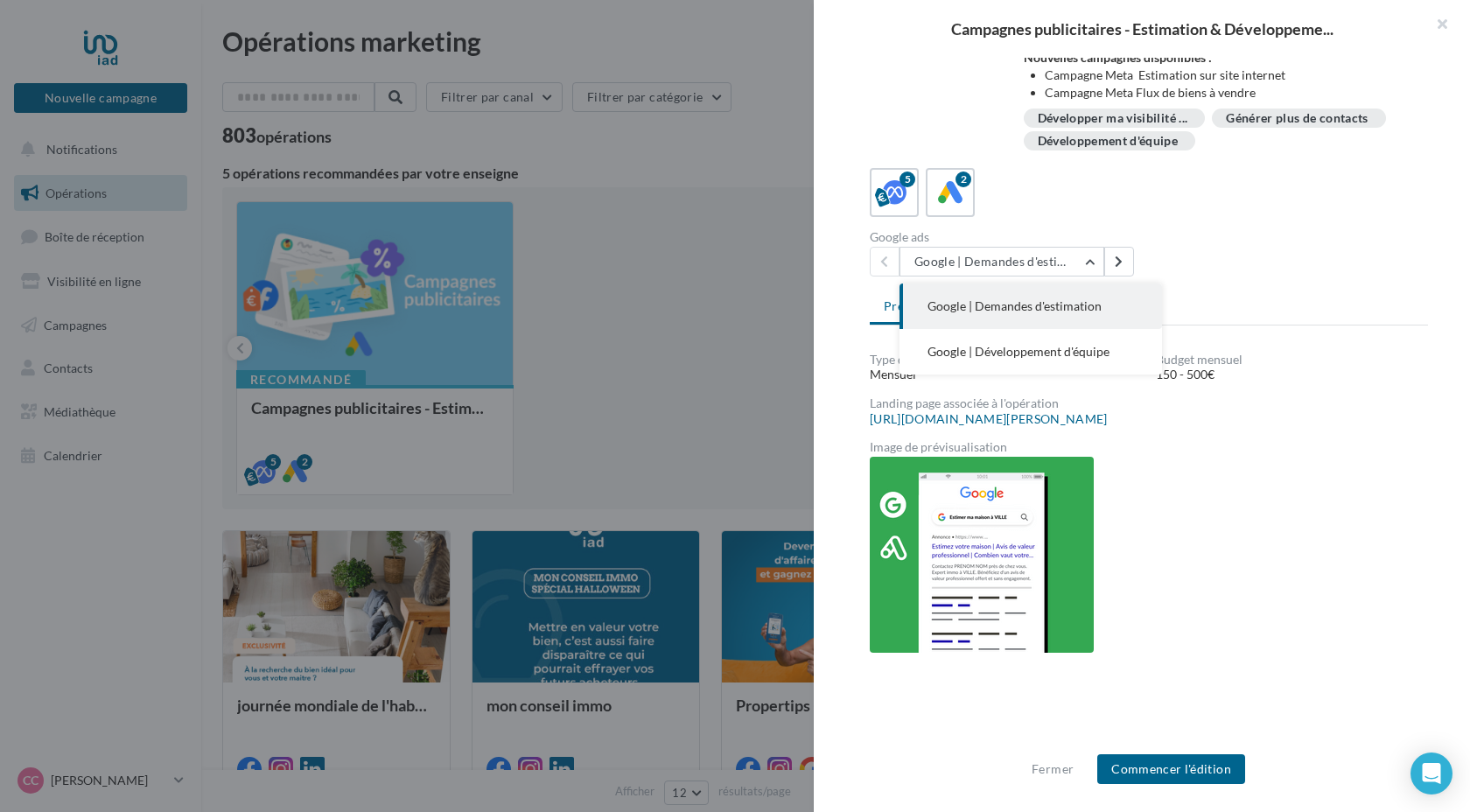
click at [1191, 239] on div "Google ads Google | Demandes d'estimation Google | Demandes d'estimation Google…" at bounding box center [1156, 253] width 572 height 45
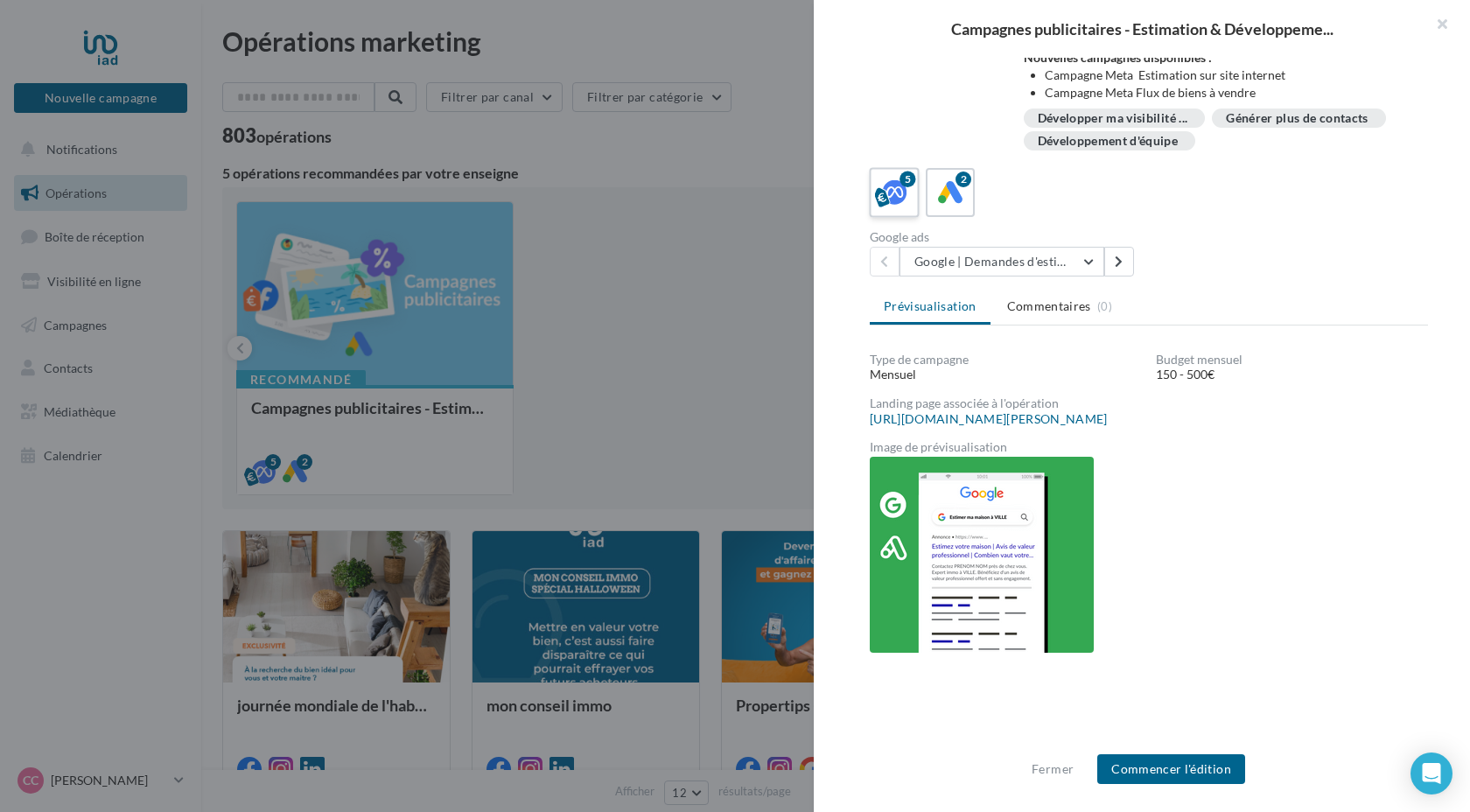
click at [905, 206] on icon at bounding box center [895, 194] width 26 height 26
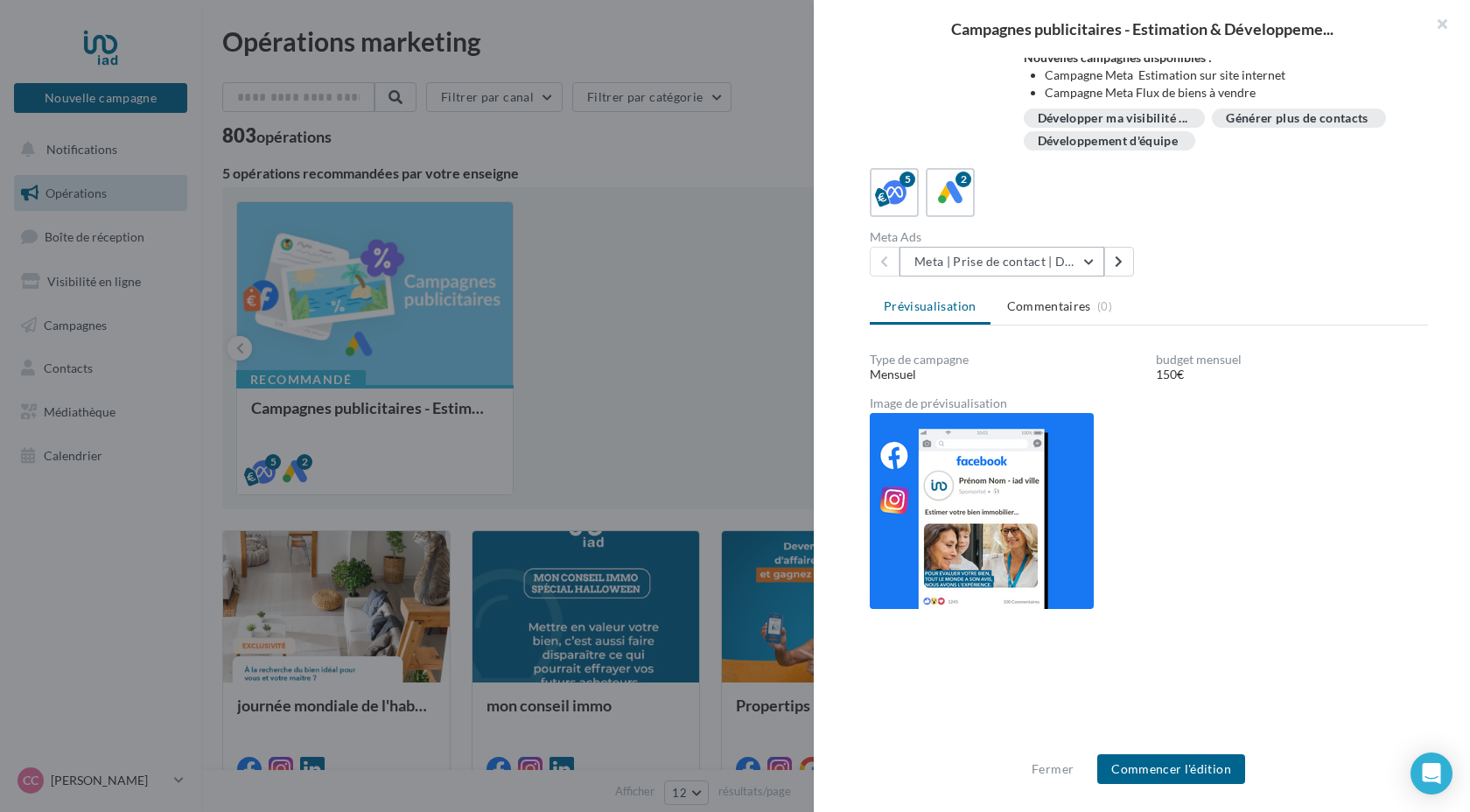
click at [1090, 262] on button "Meta | Prise de contact | Demandes d'estimation" at bounding box center [1002, 262] width 205 height 29
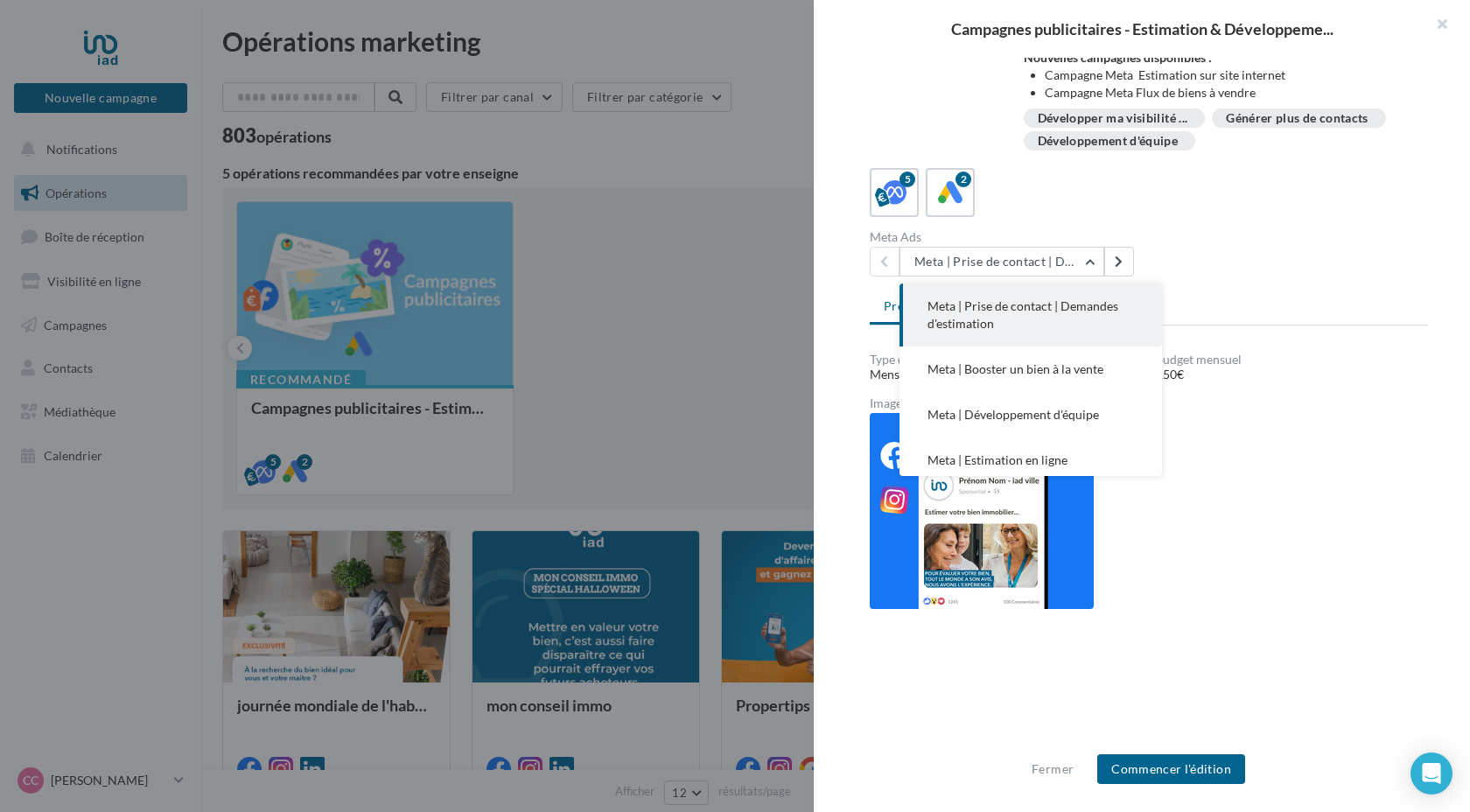
click at [1088, 298] on button "Meta | Prise de contact | Demandes d'estimation" at bounding box center [1030, 315] width 263 height 63
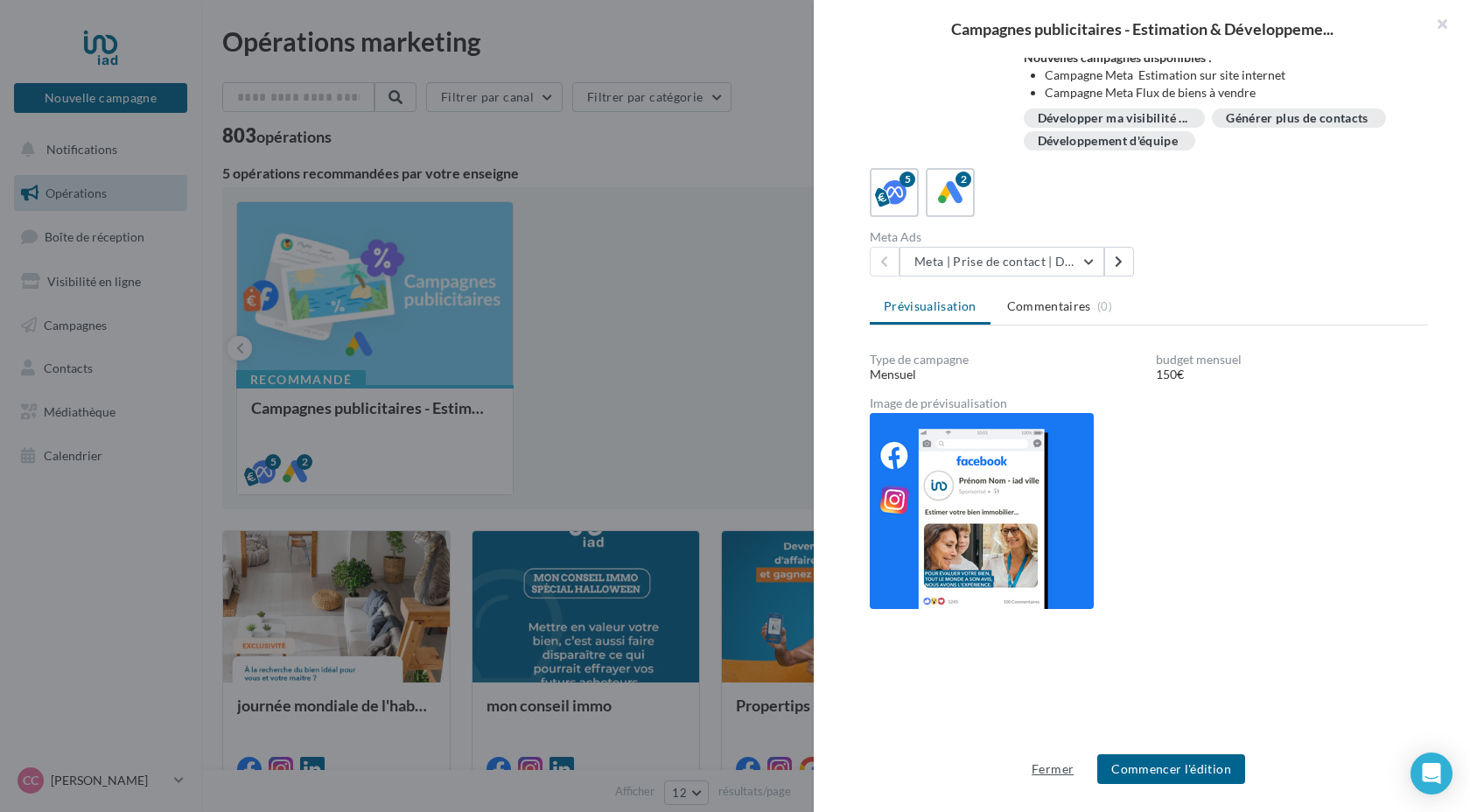
click at [1061, 772] on button "Fermer" at bounding box center [1053, 769] width 56 height 21
